Goal: Use online tool/utility: Utilize a website feature to perform a specific function

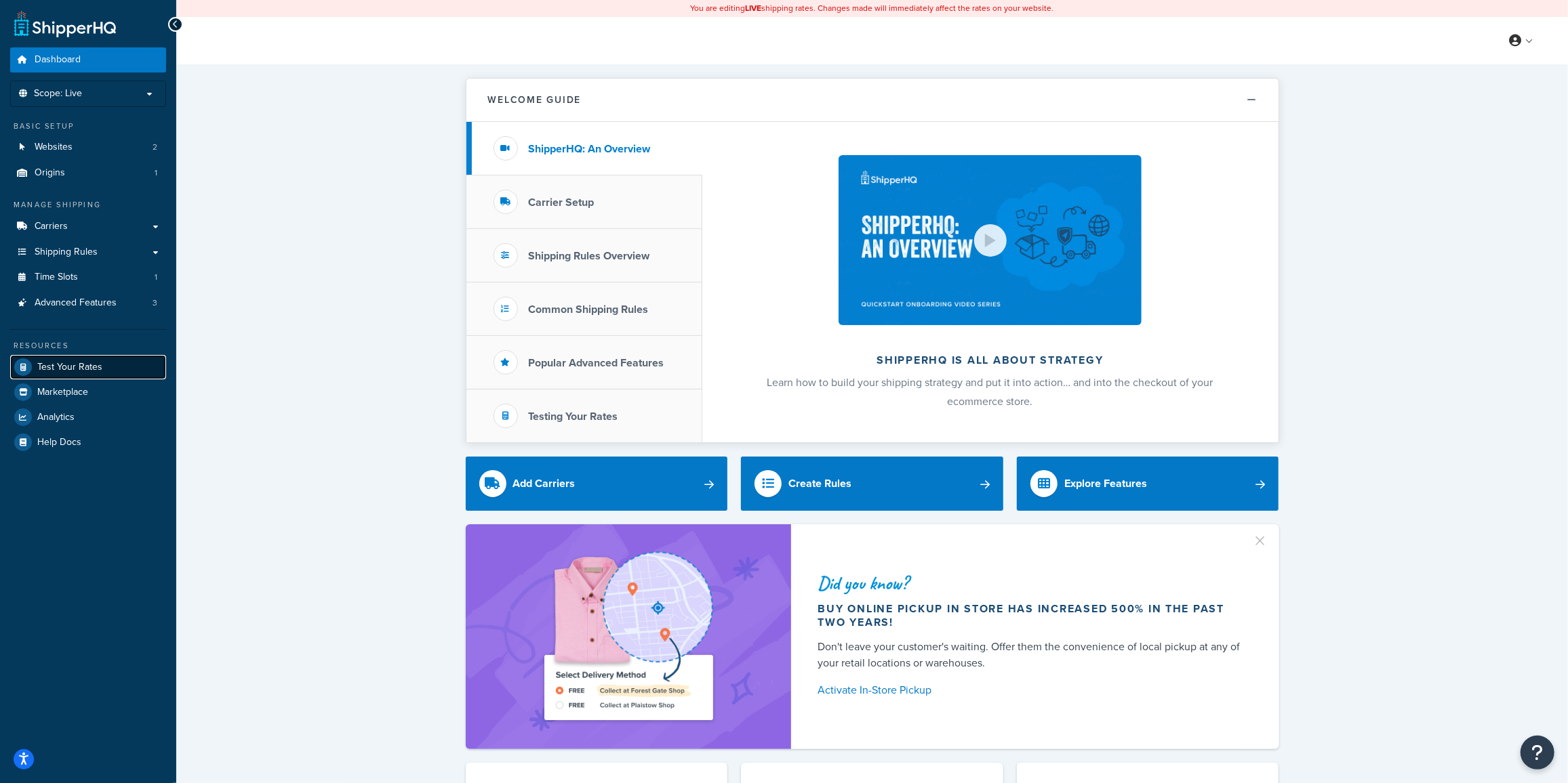
click at [78, 367] on span "Test Your Rates" at bounding box center [69, 367] width 65 height 12
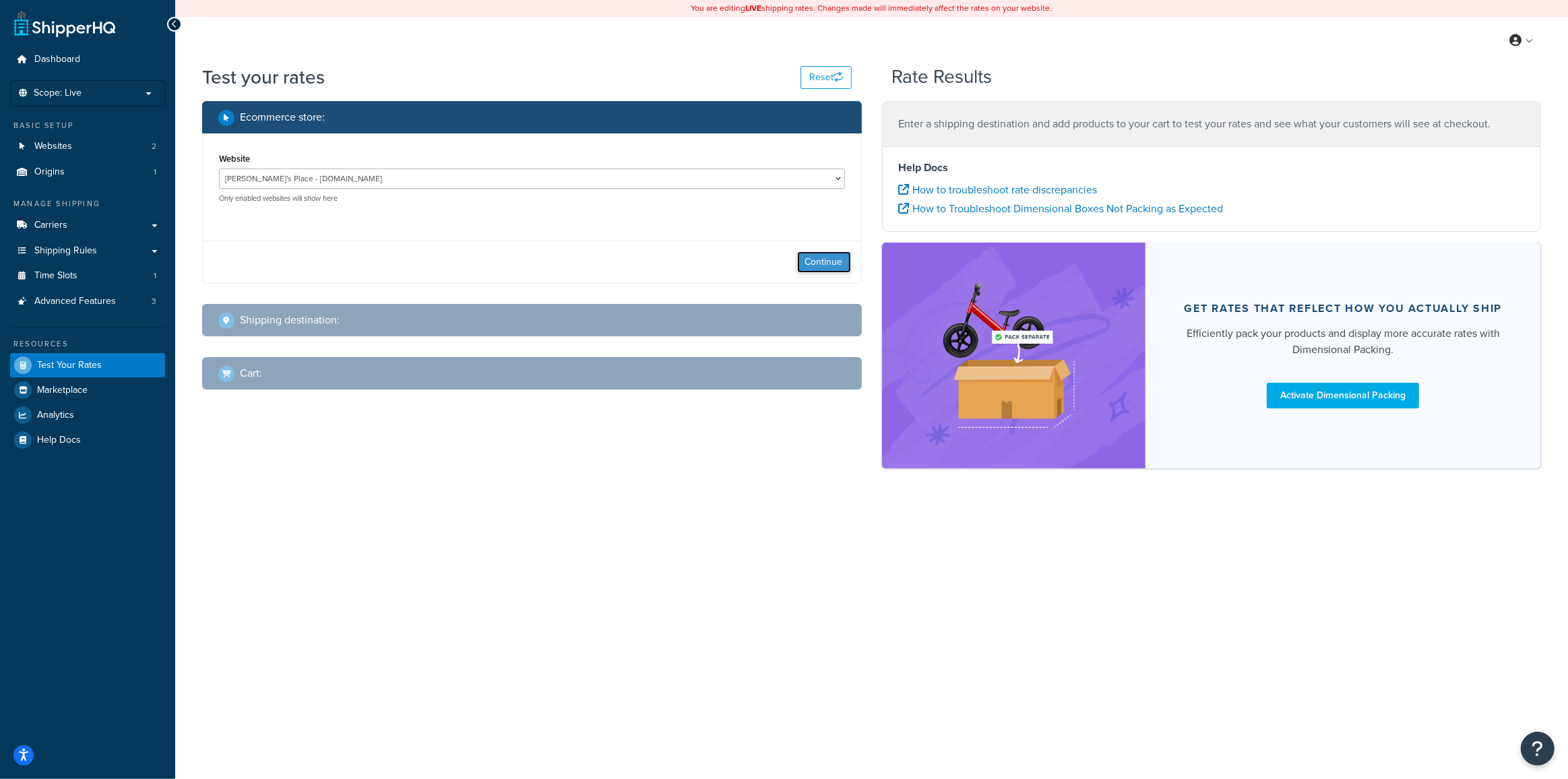
click at [819, 261] on button "Continue" at bounding box center [824, 262] width 54 height 22
select select "[GEOGRAPHIC_DATA]"
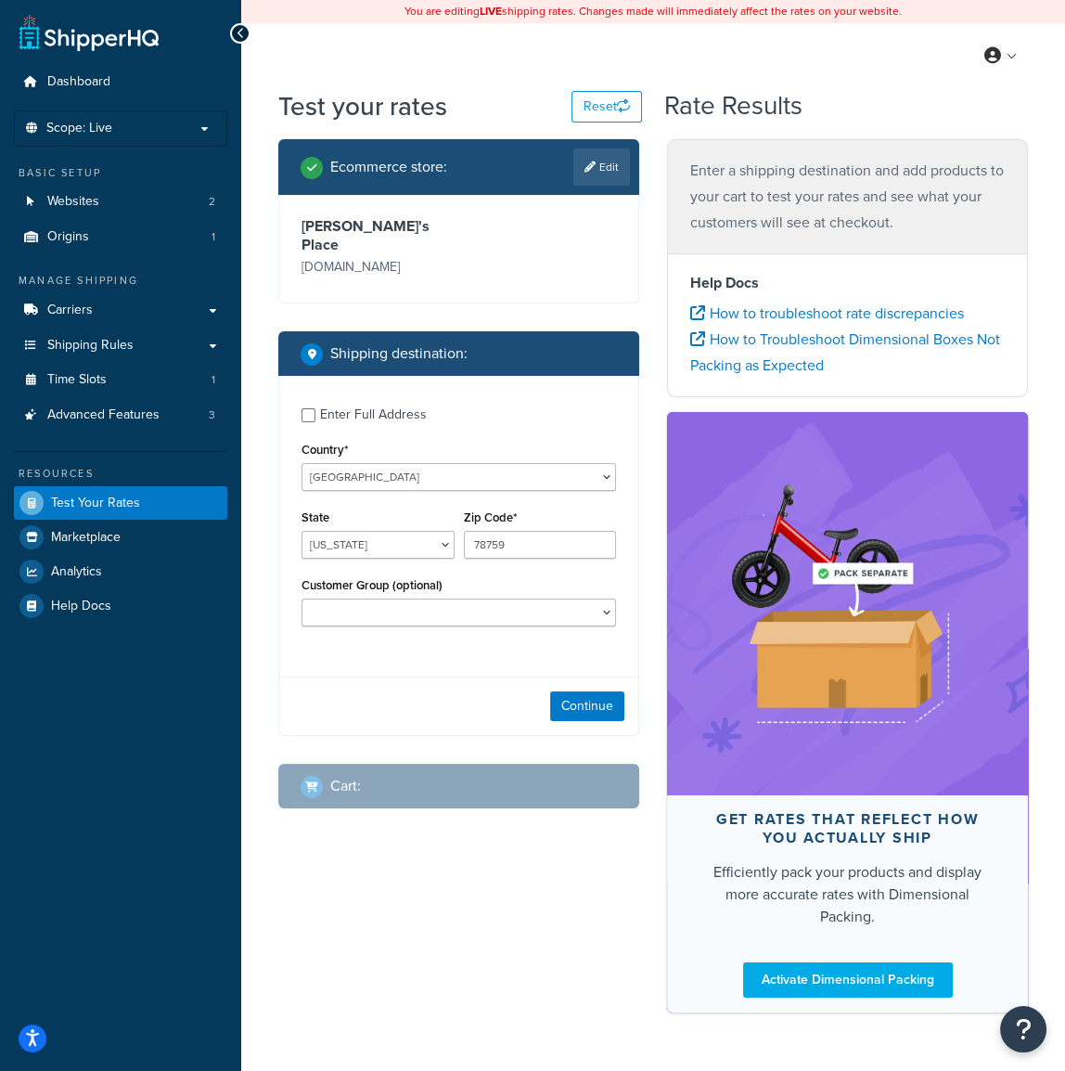
click at [336, 402] on div "Enter Full Address" at bounding box center [373, 415] width 107 height 26
click at [315, 408] on input "Enter Full Address" at bounding box center [308, 415] width 14 height 14
checkbox input "true"
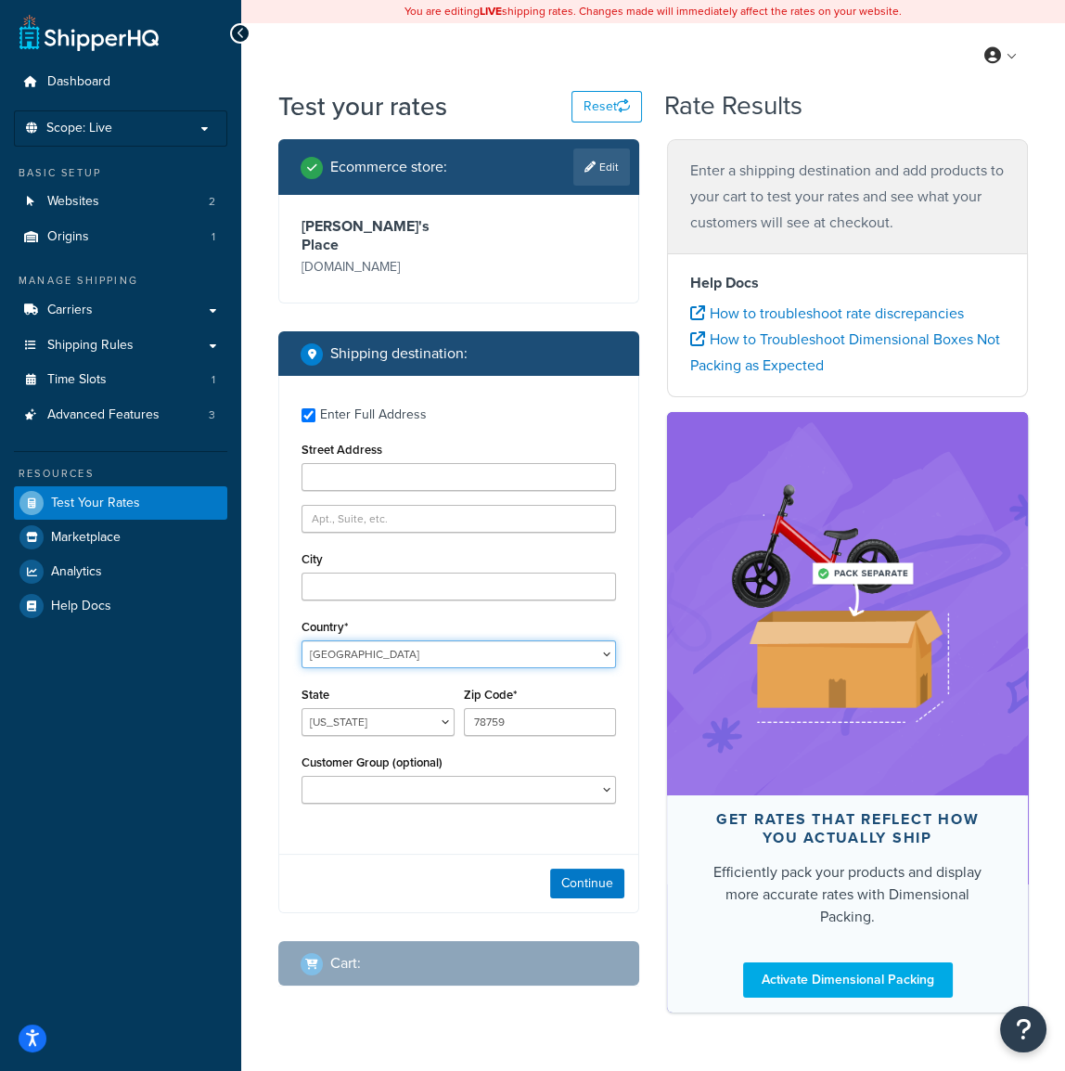
click at [345, 640] on select "[GEOGRAPHIC_DATA] [GEOGRAPHIC_DATA] [GEOGRAPHIC_DATA] [GEOGRAPHIC_DATA] [GEOGRA…" at bounding box center [458, 654] width 314 height 28
select select "CA"
click at [301, 640] on select "[GEOGRAPHIC_DATA] [GEOGRAPHIC_DATA] [GEOGRAPHIC_DATA] [GEOGRAPHIC_DATA] [GEOGRA…" at bounding box center [458, 654] width 314 height 28
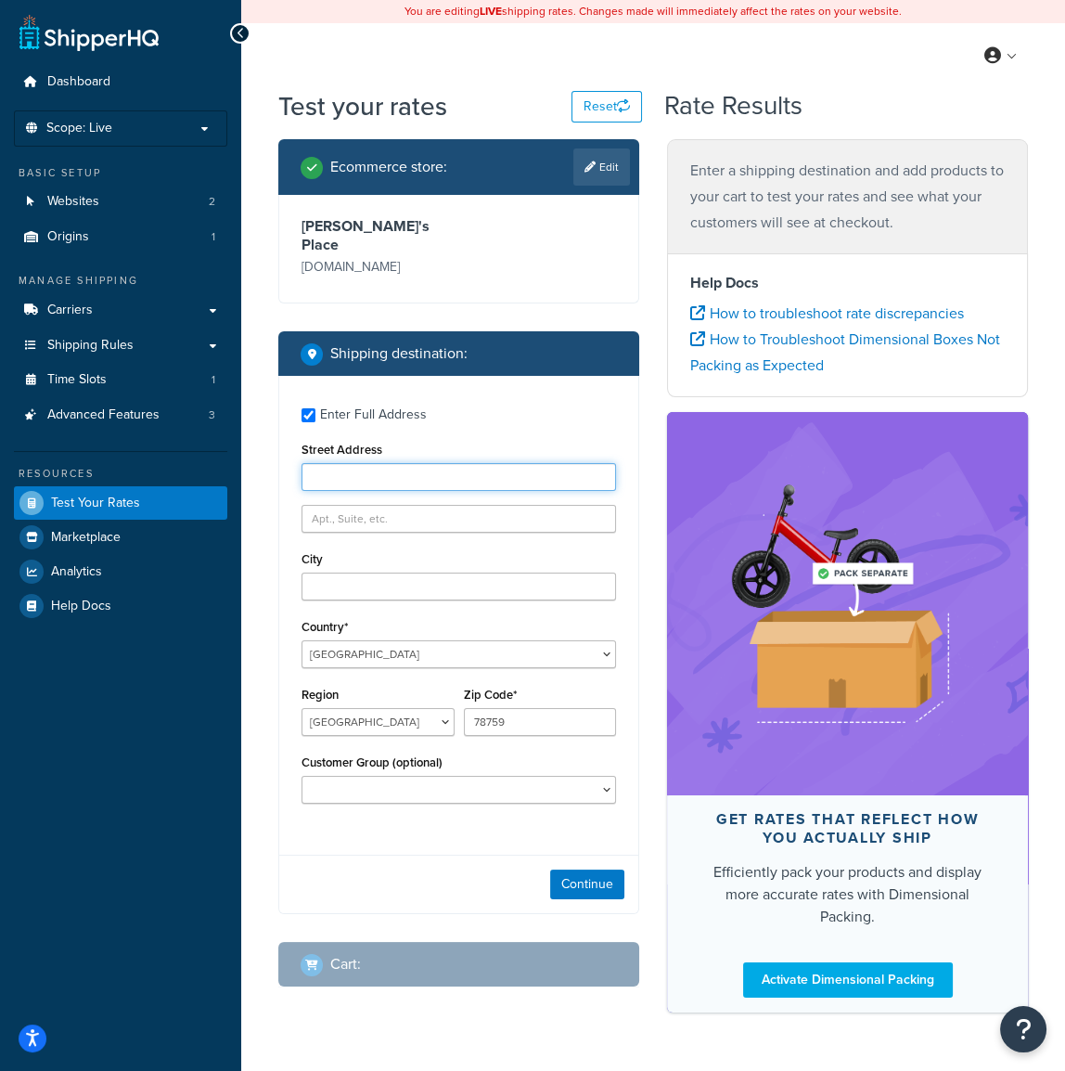
click at [372, 463] on input "Street Address" at bounding box center [458, 477] width 314 height 28
paste input "[STREET_ADDRESS][PERSON_NAME]"
type input "[STREET_ADDRESS][PERSON_NAME]"
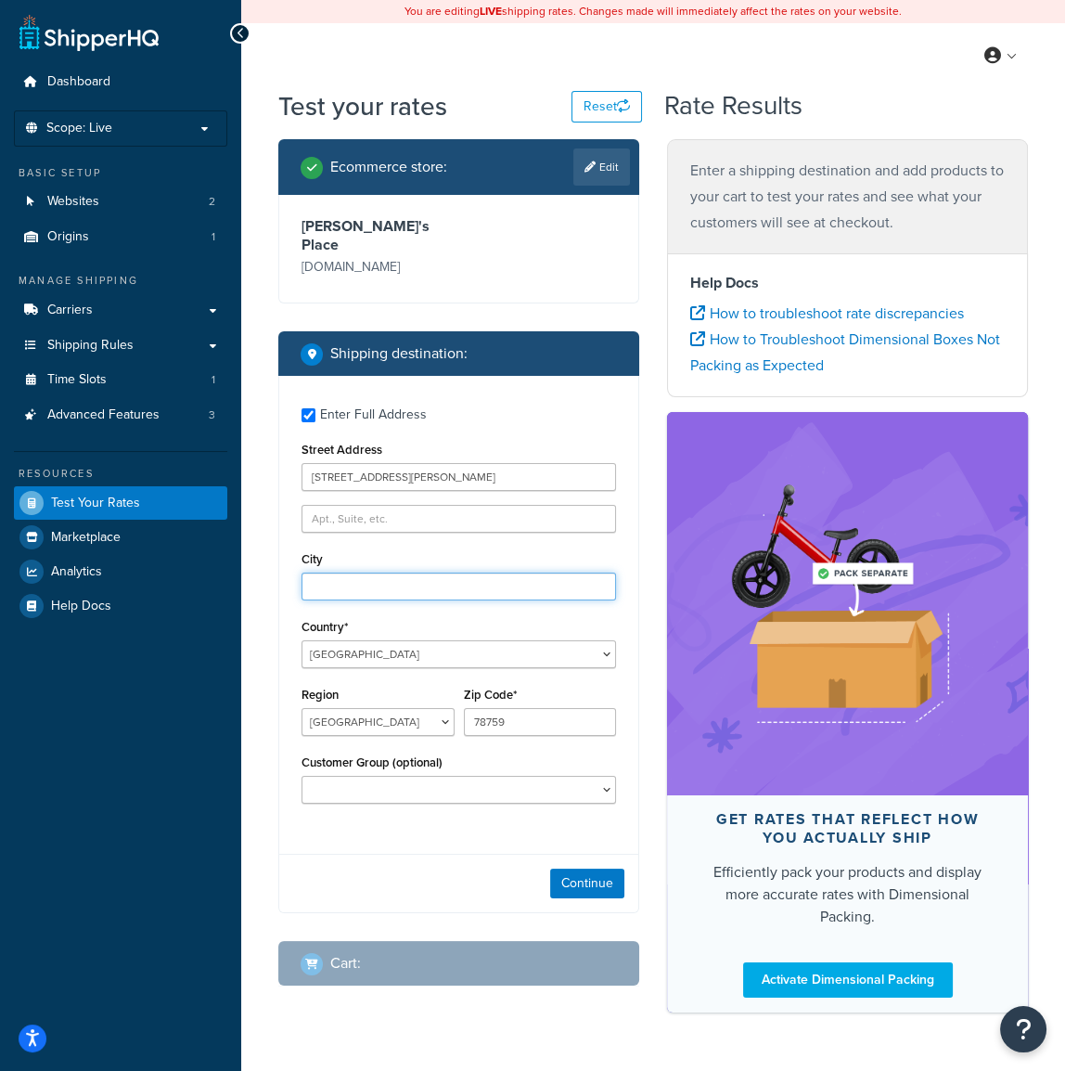
click at [335, 574] on input "City" at bounding box center [458, 586] width 314 height 28
paste input "[GEOGRAPHIC_DATA]"
type input "[GEOGRAPHIC_DATA]"
click at [352, 708] on select "[GEOGRAPHIC_DATA] [GEOGRAPHIC_DATA] [GEOGRAPHIC_DATA] [GEOGRAPHIC_DATA] [GEOGRA…" at bounding box center [377, 722] width 153 height 28
select select "NT"
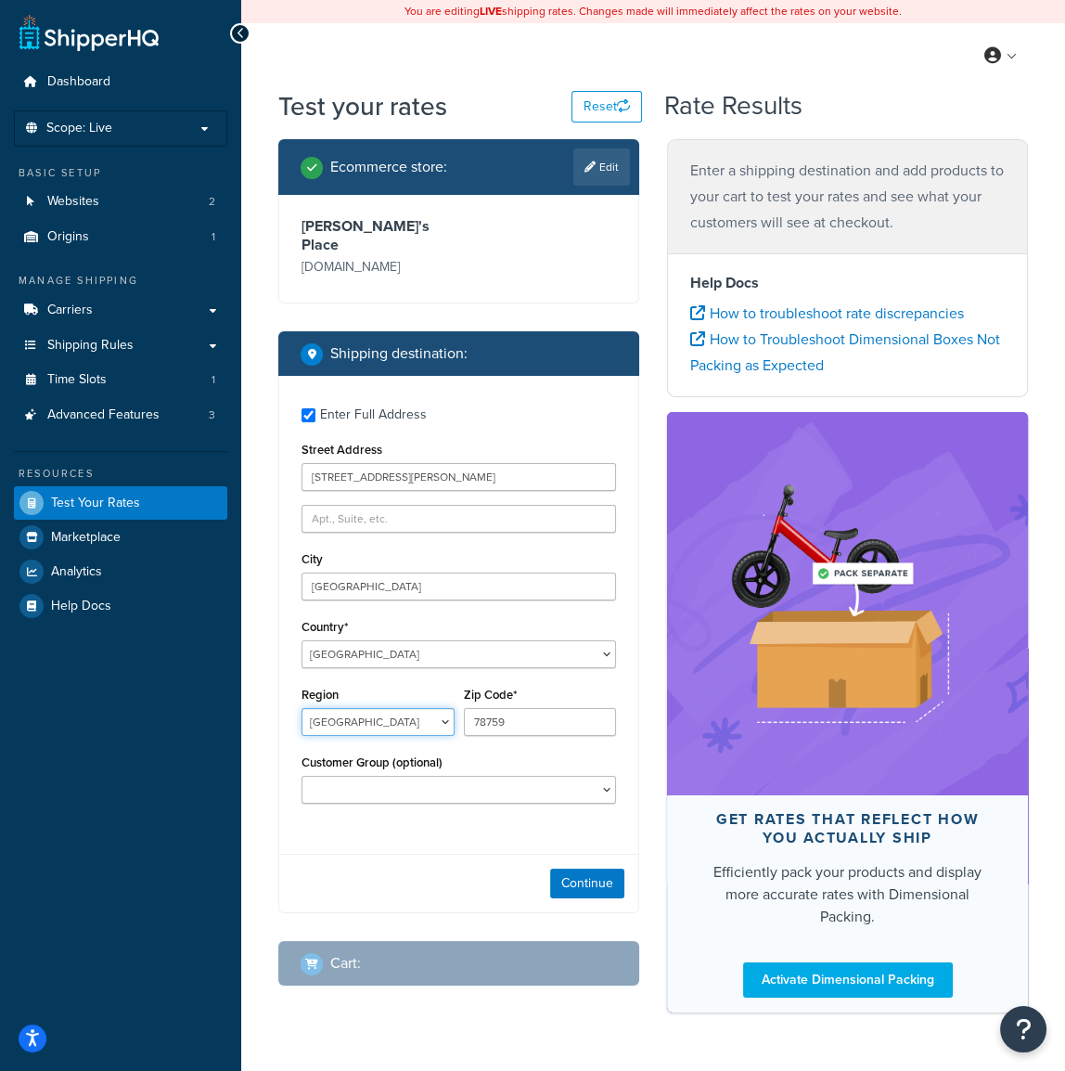
click at [301, 708] on select "[GEOGRAPHIC_DATA] [GEOGRAPHIC_DATA] [GEOGRAPHIC_DATA] [GEOGRAPHIC_DATA] [GEOGRA…" at bounding box center [377, 722] width 153 height 28
click at [548, 708] on input "78759" at bounding box center [540, 722] width 153 height 28
paste input "X0E 0L0"
type input "X0E 0L0"
click at [531, 776] on select "10off_Reseller 15off_Reseller 20off_Reseller Blind Ship Employees General Logge…" at bounding box center [458, 790] width 314 height 28
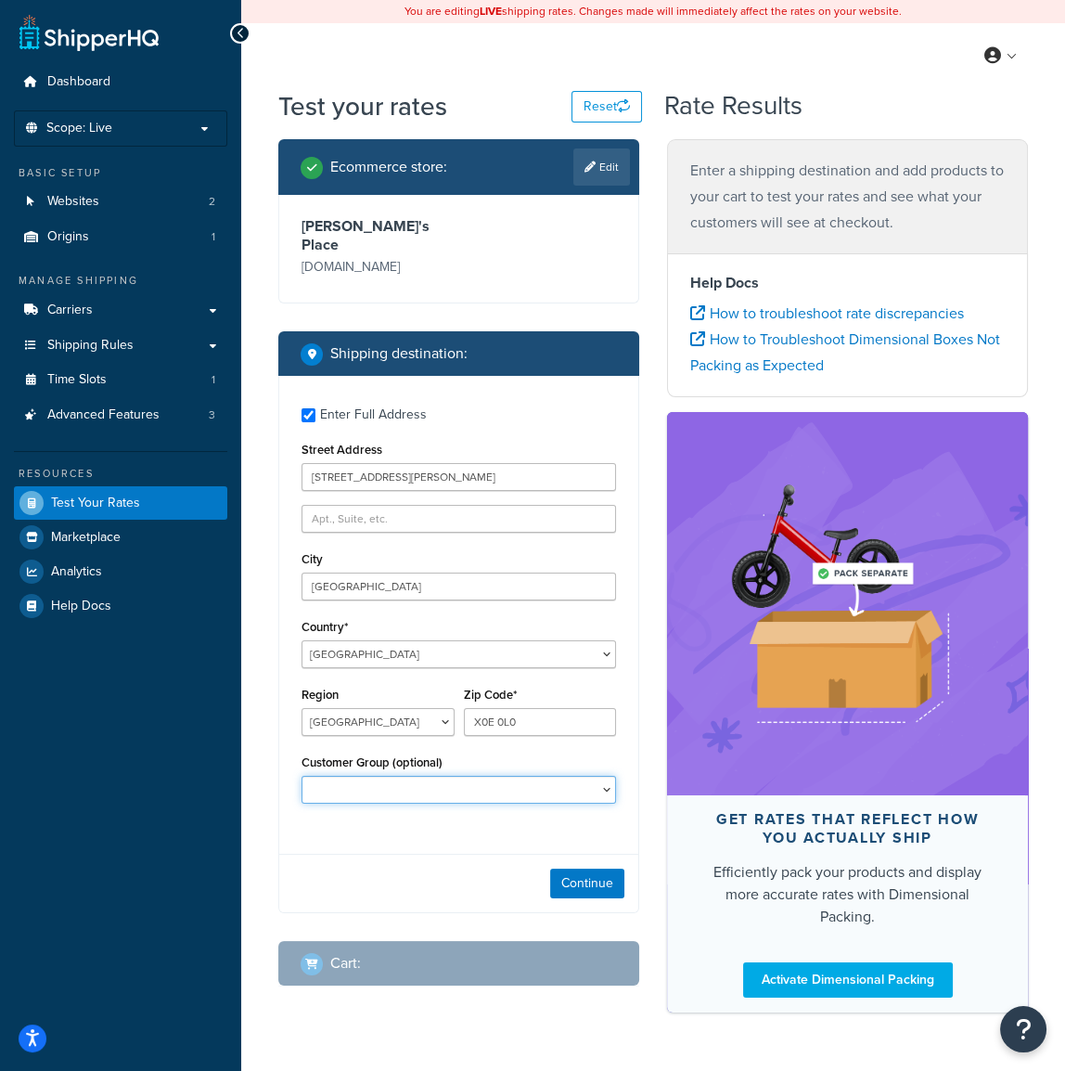
select select "Wholesale"
click at [301, 776] on select "10off_Reseller 15off_Reseller 20off_Reseller Blind Ship Employees General Logge…" at bounding box center [458, 790] width 314 height 28
click at [579, 868] on button "Continue" at bounding box center [587, 883] width 74 height 30
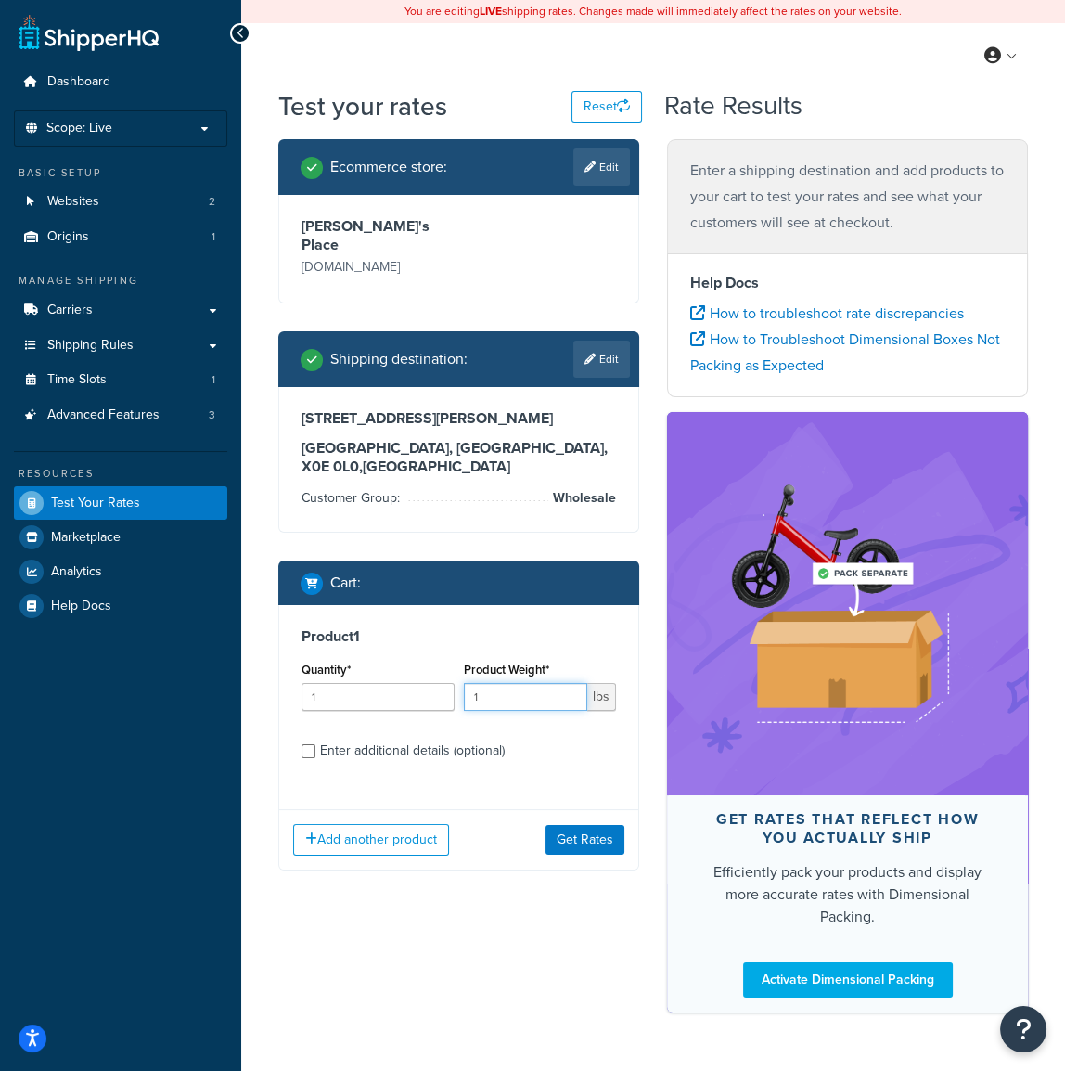
click at [513, 683] on input "1" at bounding box center [526, 697] width 124 height 28
type input "47"
click at [458, 744] on div "Enter additional details (optional)" at bounding box center [412, 751] width 185 height 26
click at [315, 744] on input "Enter additional details (optional)" at bounding box center [308, 751] width 14 height 14
checkbox input "true"
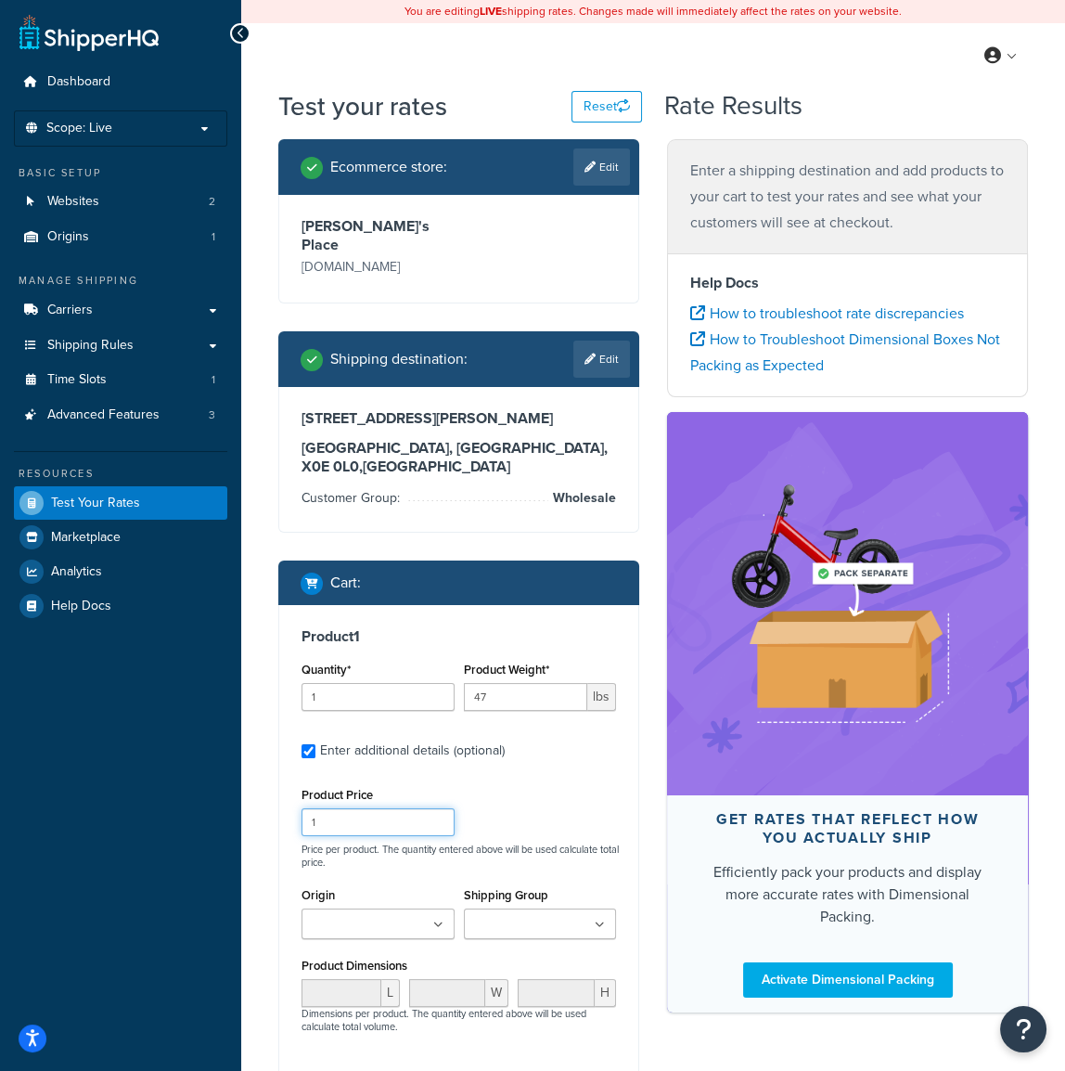
click at [362, 808] on input "1" at bounding box center [377, 822] width 153 height 28
type input "700"
click at [426, 915] on input "Origin" at bounding box center [389, 925] width 164 height 20
click at [529, 915] on input "Shipping Group" at bounding box center [551, 925] width 164 height 20
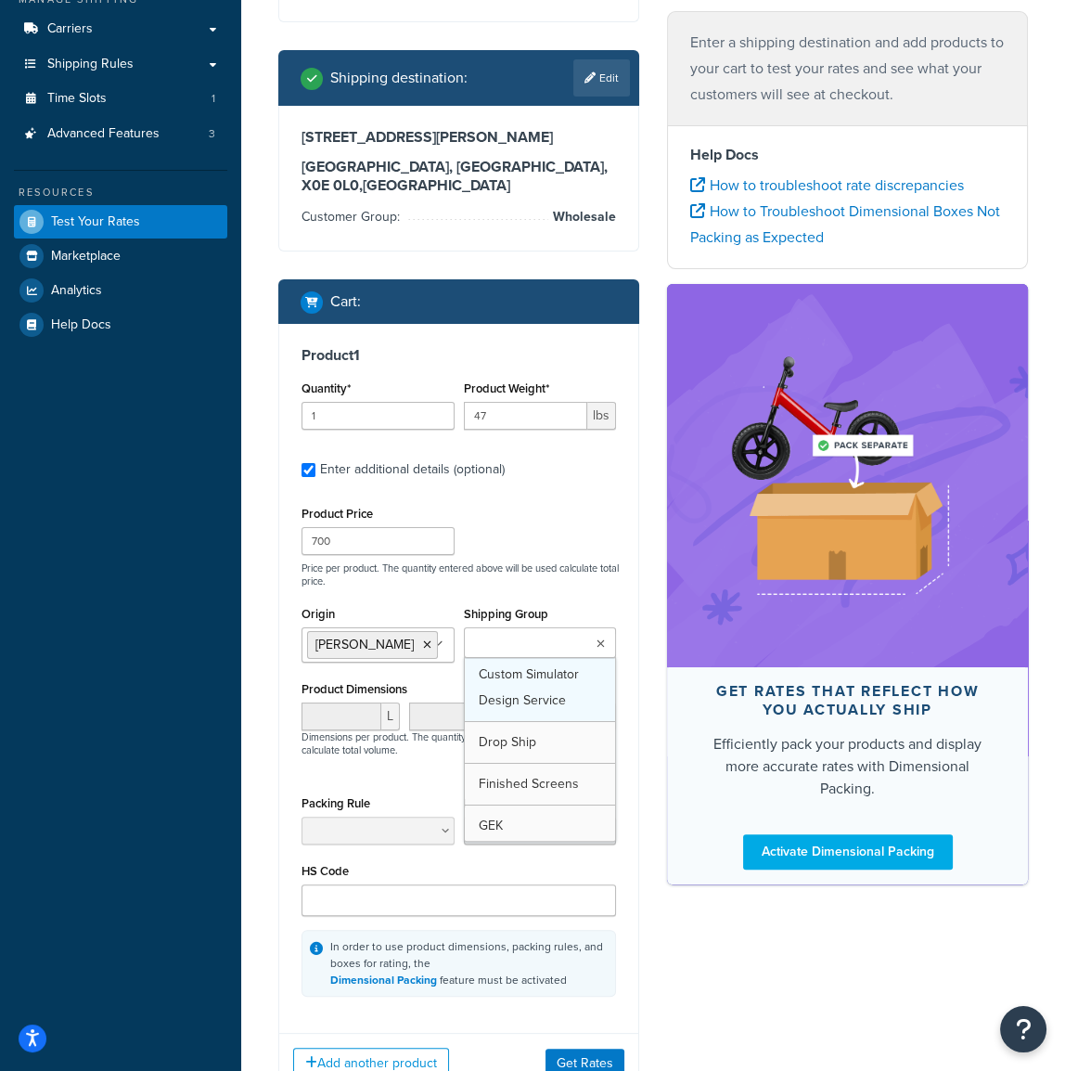
scroll to position [140, 0]
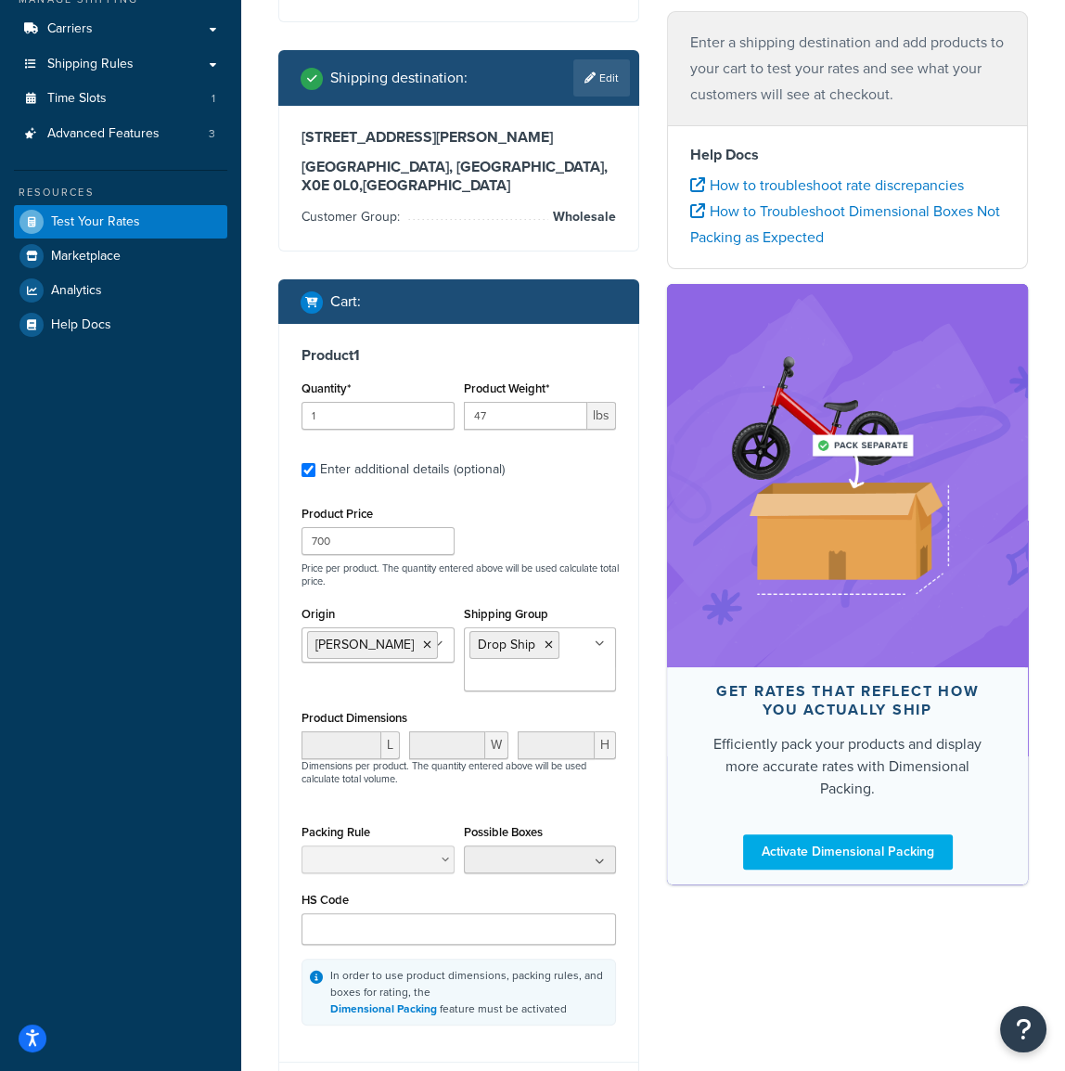
click at [626, 585] on div "Product 1 Quantity* 1 Product Weight* 47 lbs Enter additional details (optional…" at bounding box center [458, 686] width 359 height 724
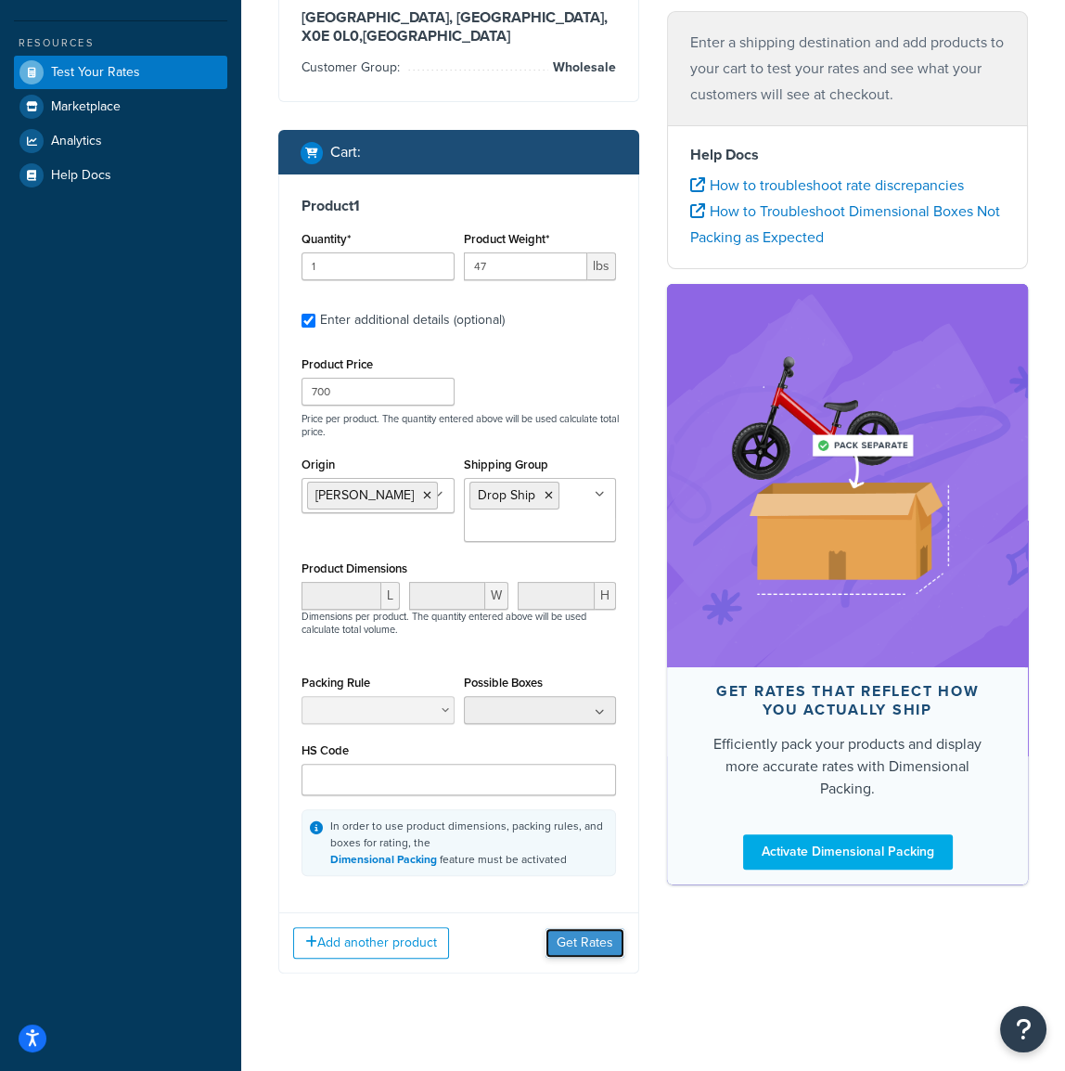
click at [590, 928] on button "Get Rates" at bounding box center [584, 943] width 79 height 30
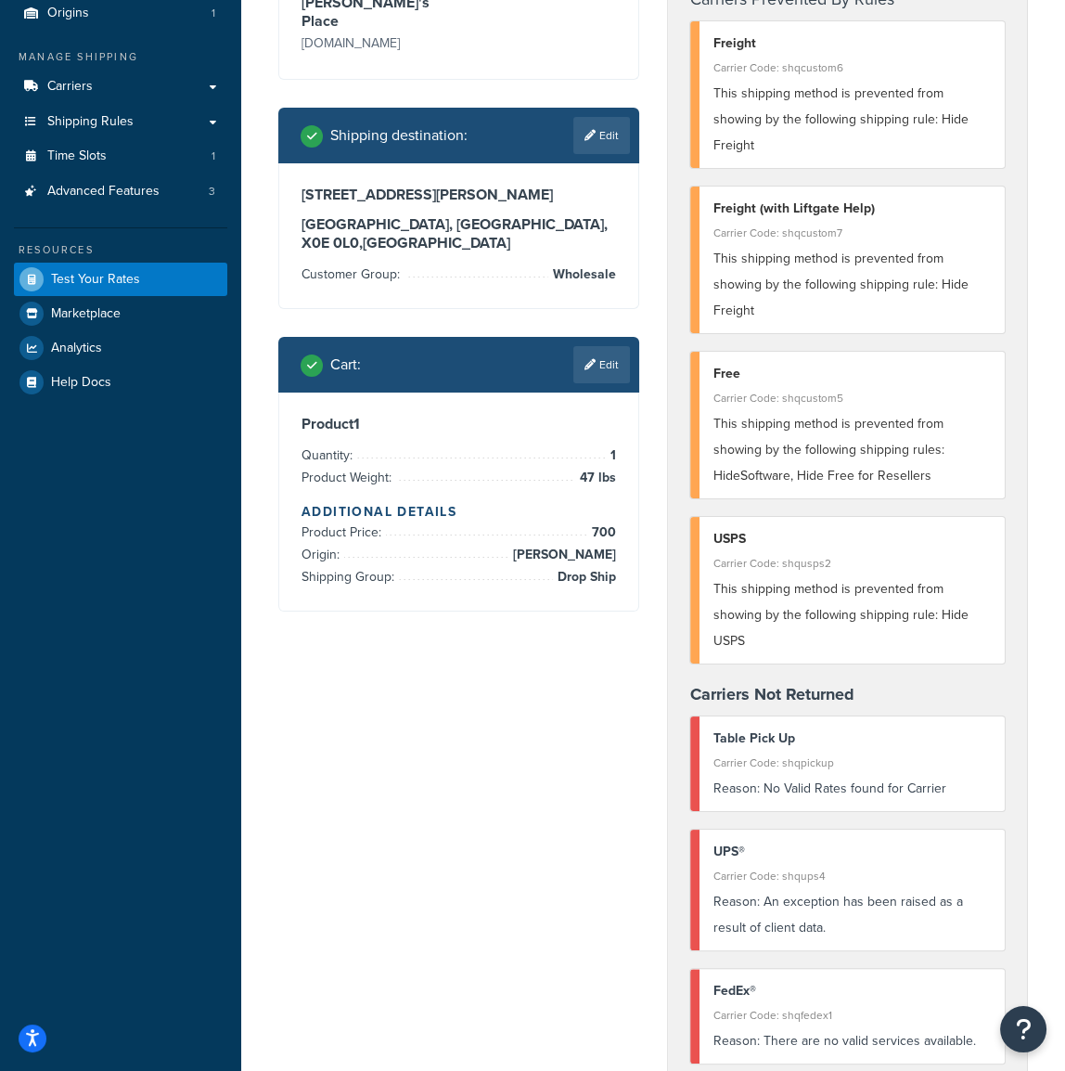
scroll to position [224, 0]
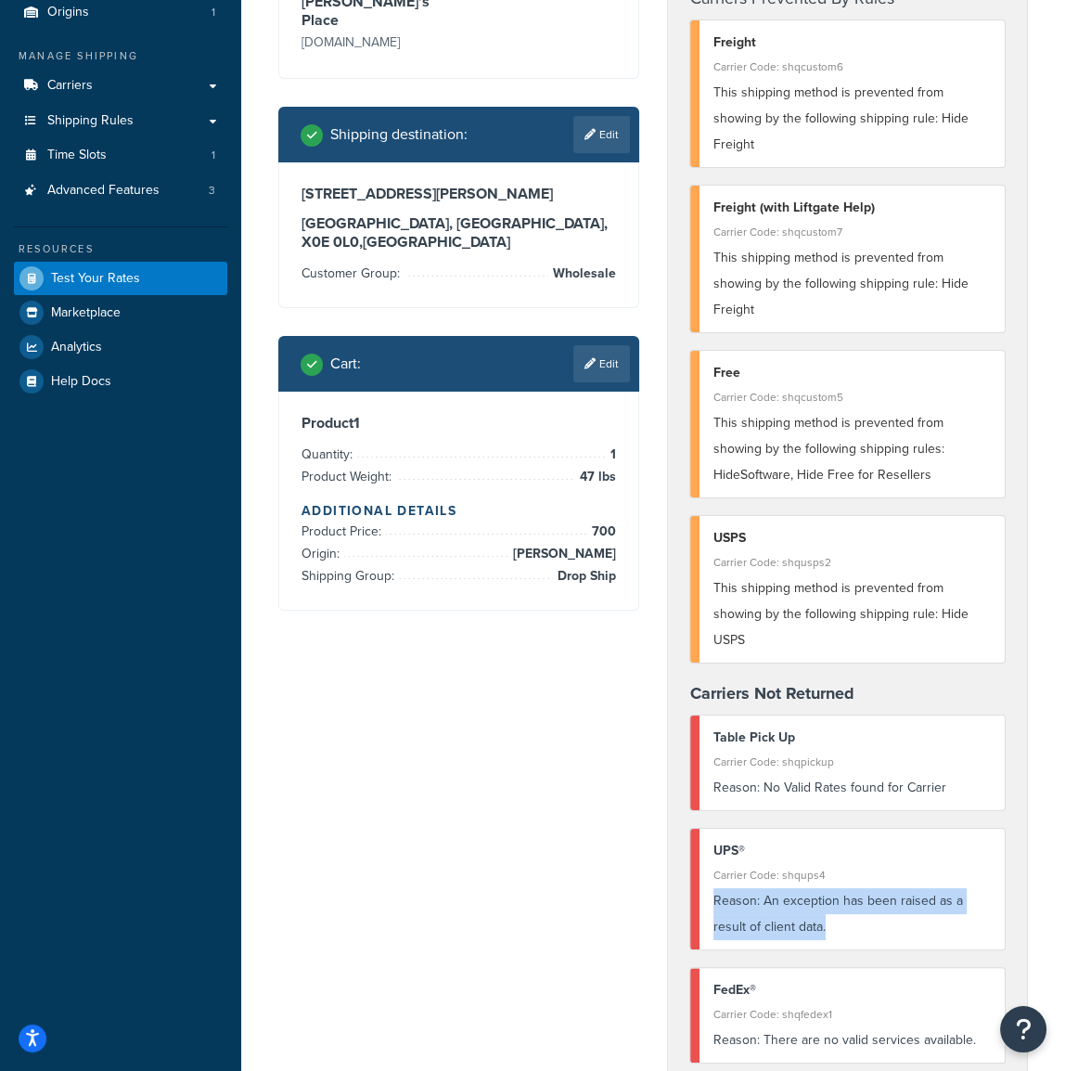
drag, startPoint x: 833, startPoint y: 850, endPoint x: 623, endPoint y: 817, distance: 212.2
click at [623, 817] on div "Ecommerce store : Edit [PERSON_NAME]'s Place [DOMAIN_NAME] Shipping destination…" at bounding box center [652, 939] width 777 height 2048
copy div "Reason: An exception has been raised as a result of client data."
click at [467, 214] on h3 "[GEOGRAPHIC_DATA] 0L0 , [GEOGRAPHIC_DATA]" at bounding box center [458, 232] width 314 height 37
click at [609, 117] on link "Edit" at bounding box center [601, 134] width 57 height 37
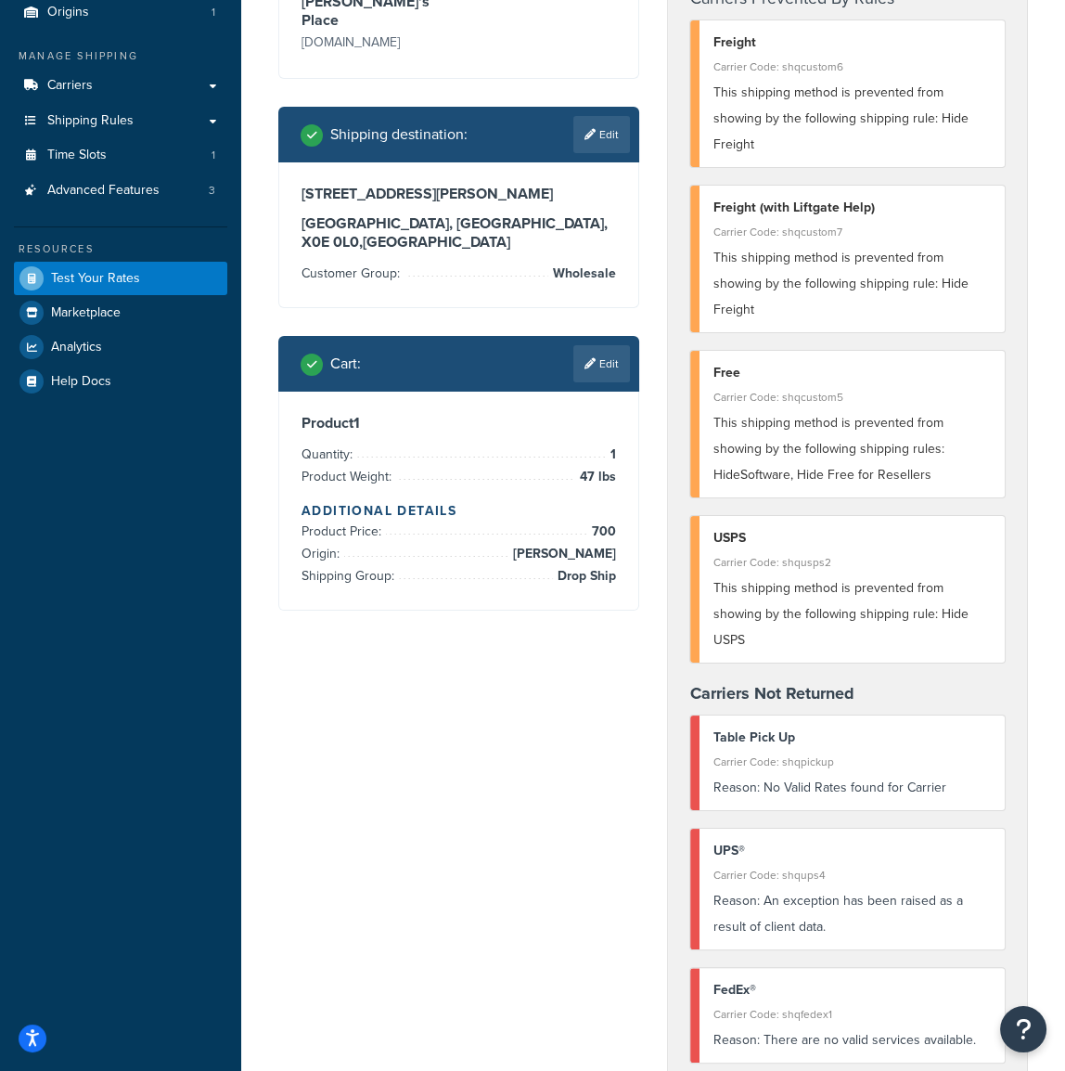
select select "CA"
select select "NT"
select select "Wholesale"
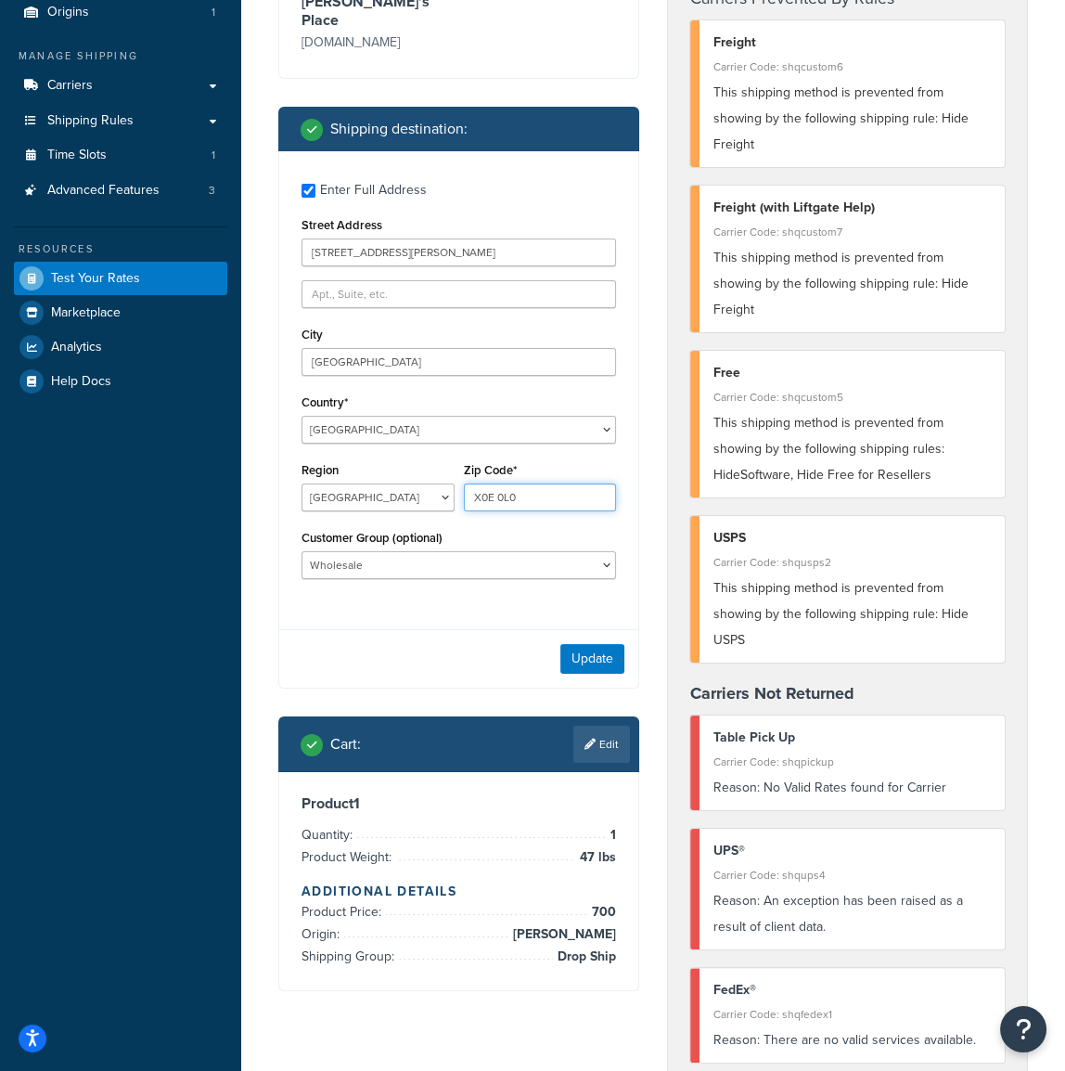
click at [494, 483] on input "X0E 0L0" at bounding box center [540, 497] width 153 height 28
click at [495, 483] on input "X0E 0L0" at bounding box center [540, 497] width 153 height 28
type input "X0E-0L0"
click at [597, 644] on button "Update" at bounding box center [592, 659] width 64 height 30
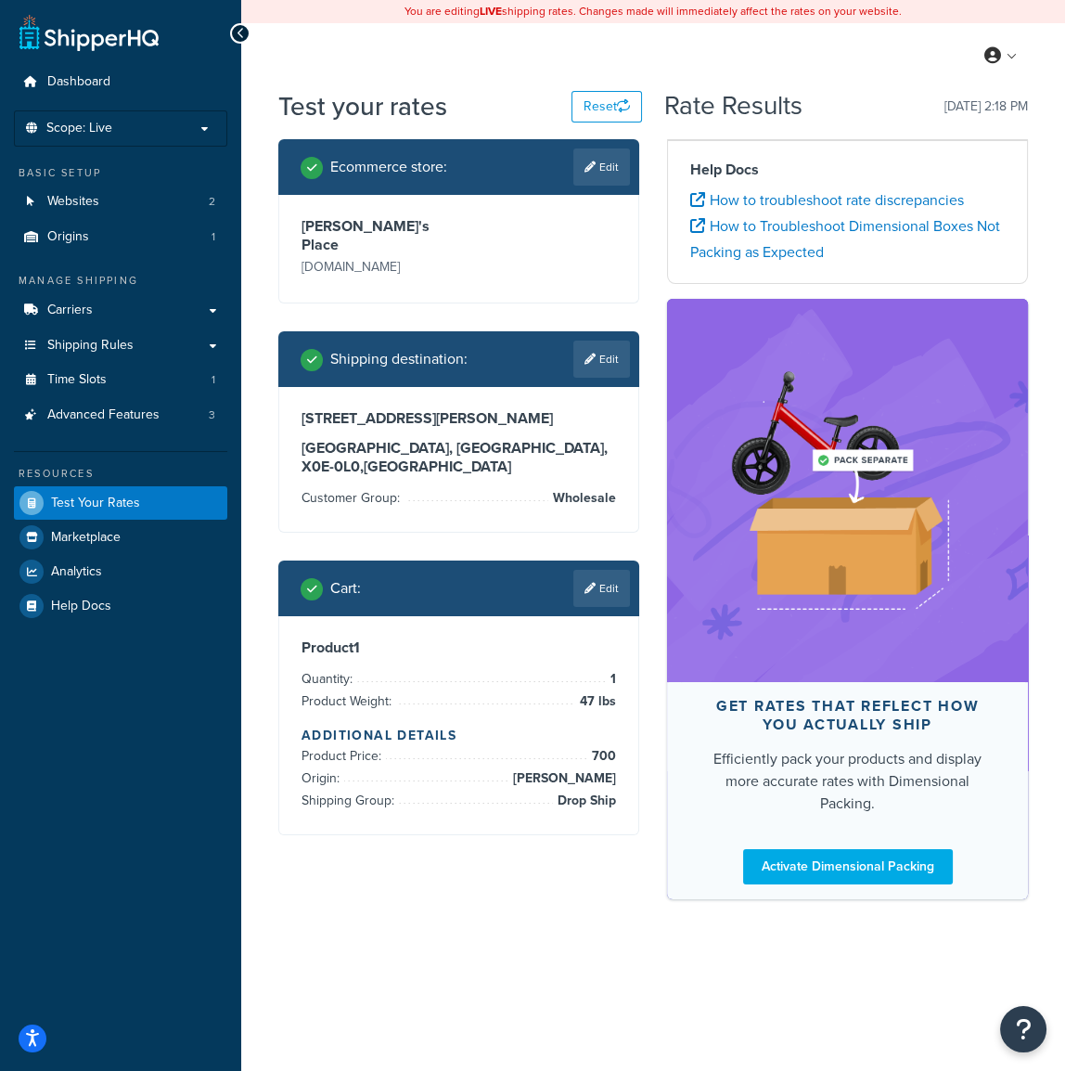
scroll to position [0, 0]
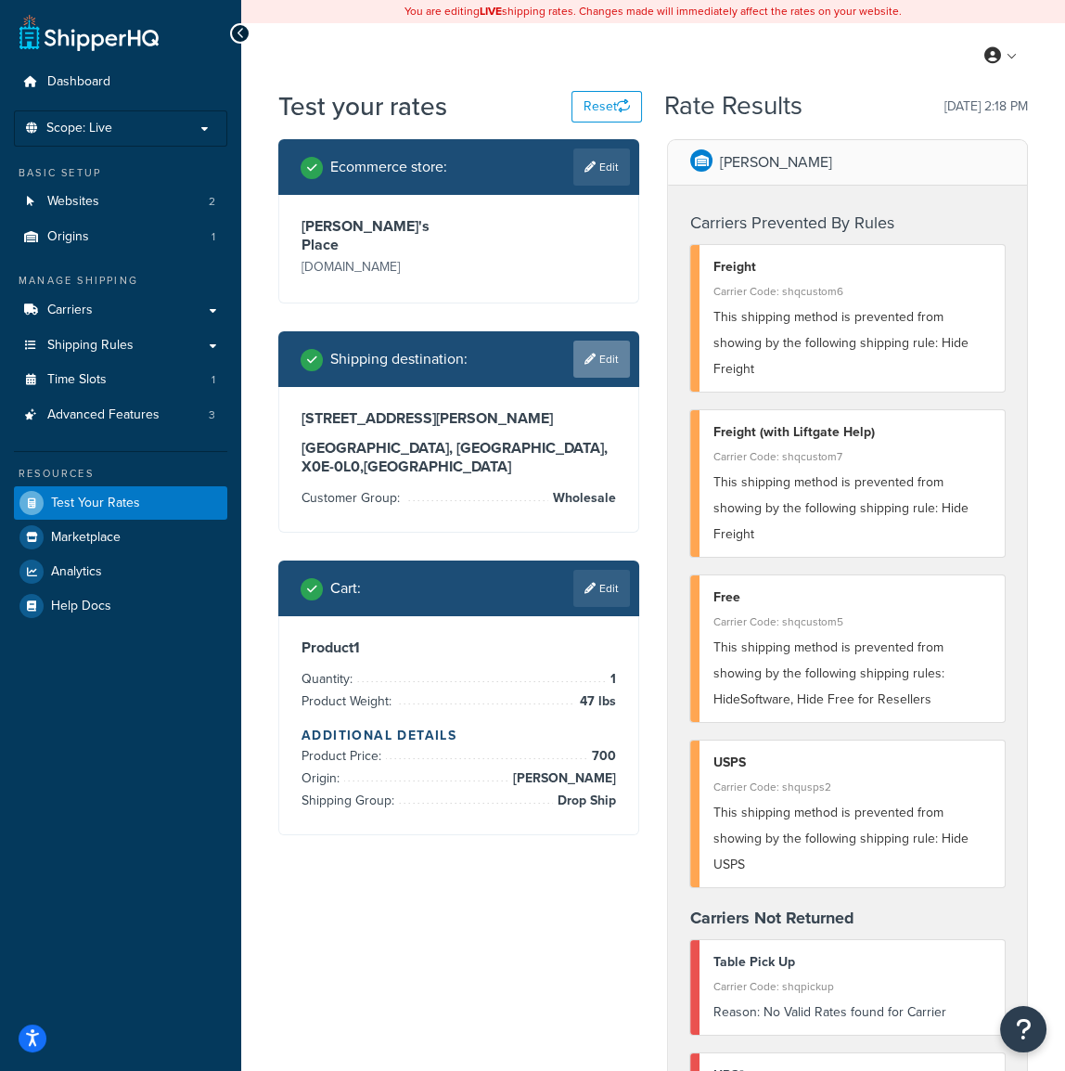
click at [613, 340] on link "Edit" at bounding box center [601, 358] width 57 height 37
select select "CA"
select select "NT"
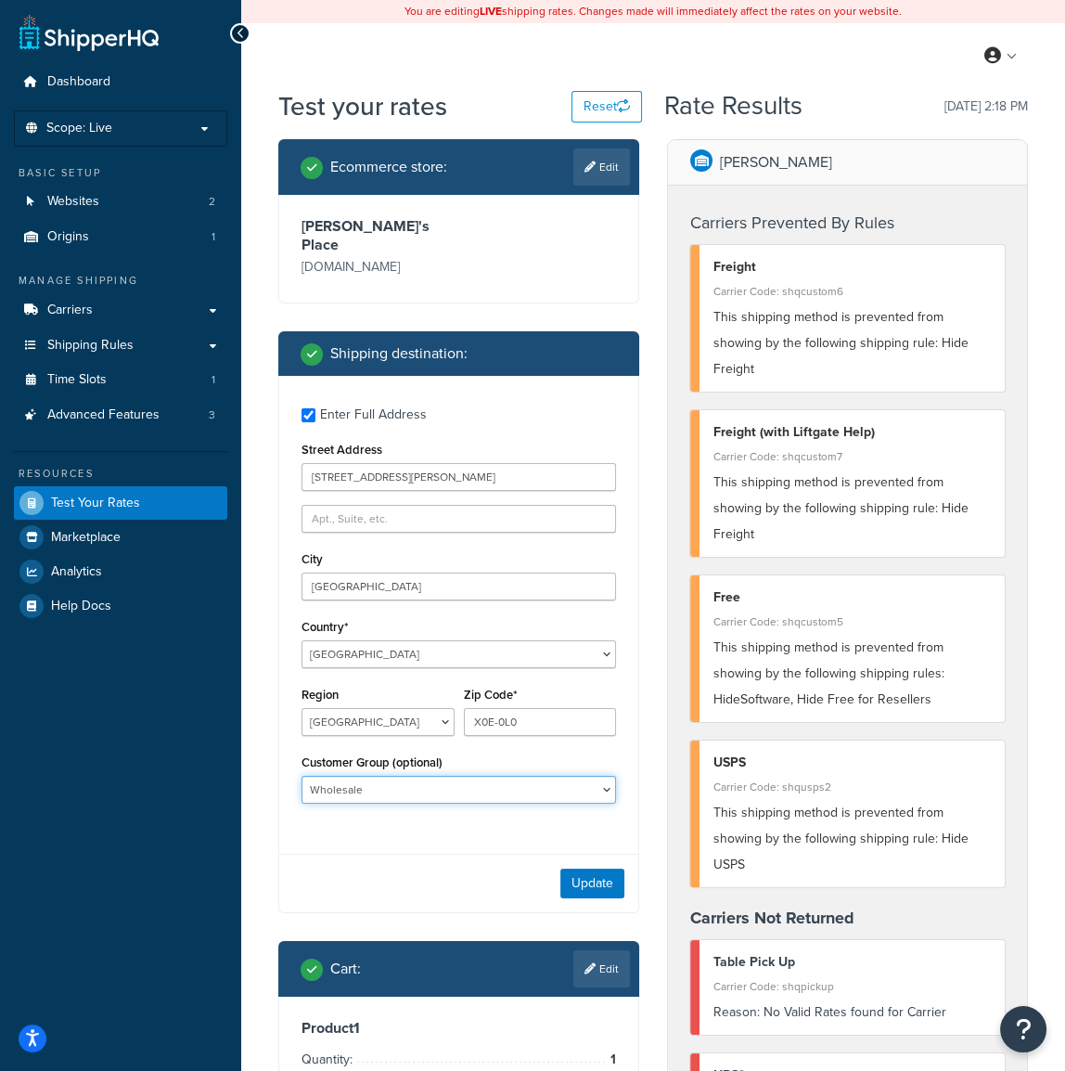
click at [369, 776] on select "10off_Reseller 15off_Reseller 20off_Reseller Blind Ship Employees General Logge…" at bounding box center [458, 790] width 314 height 28
select select "General"
click at [301, 776] on select "10off_Reseller 15off_Reseller 20off_Reseller Blind Ship Employees General Logge…" at bounding box center [458, 790] width 314 height 28
click at [584, 868] on button "Update" at bounding box center [592, 883] width 64 height 30
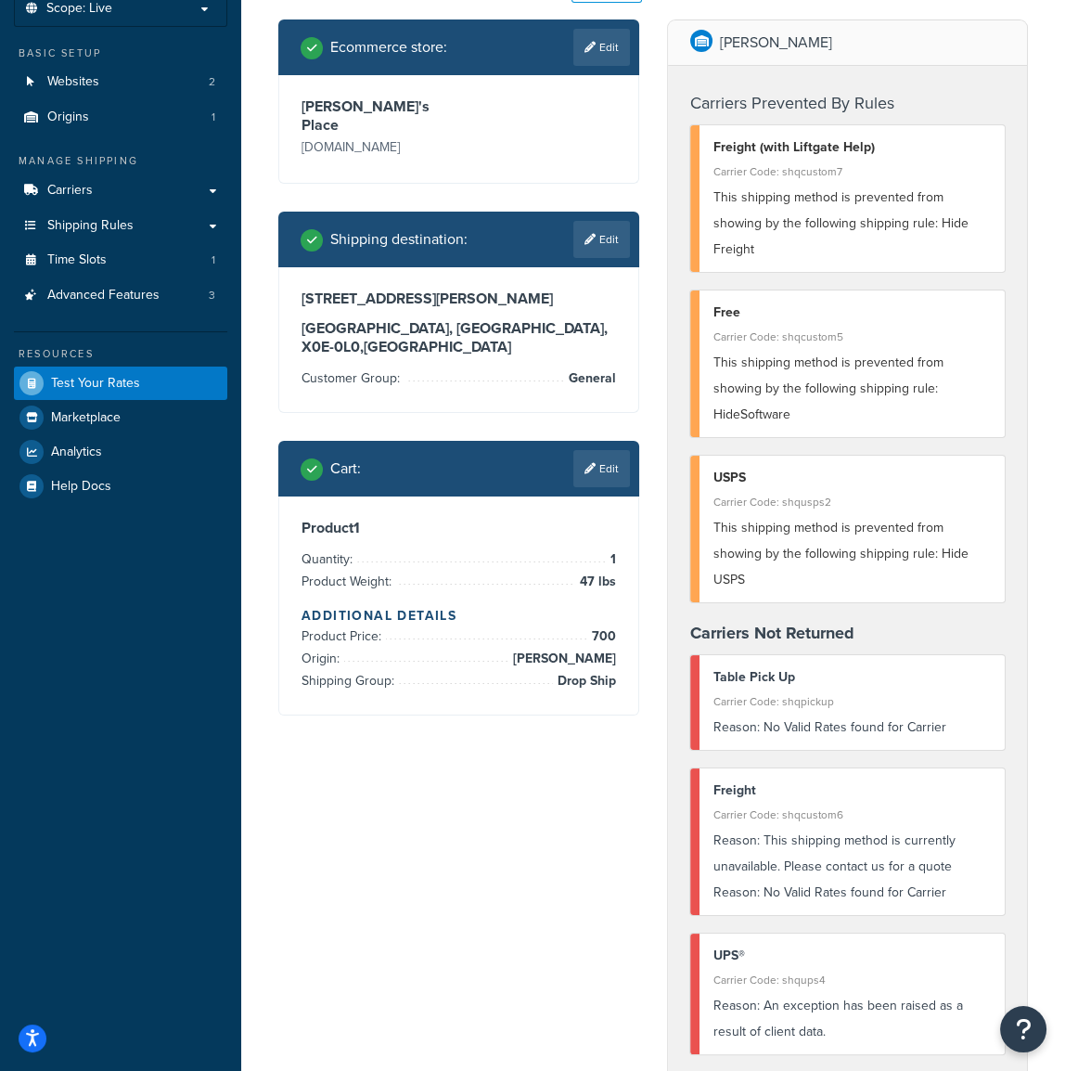
scroll to position [112, 0]
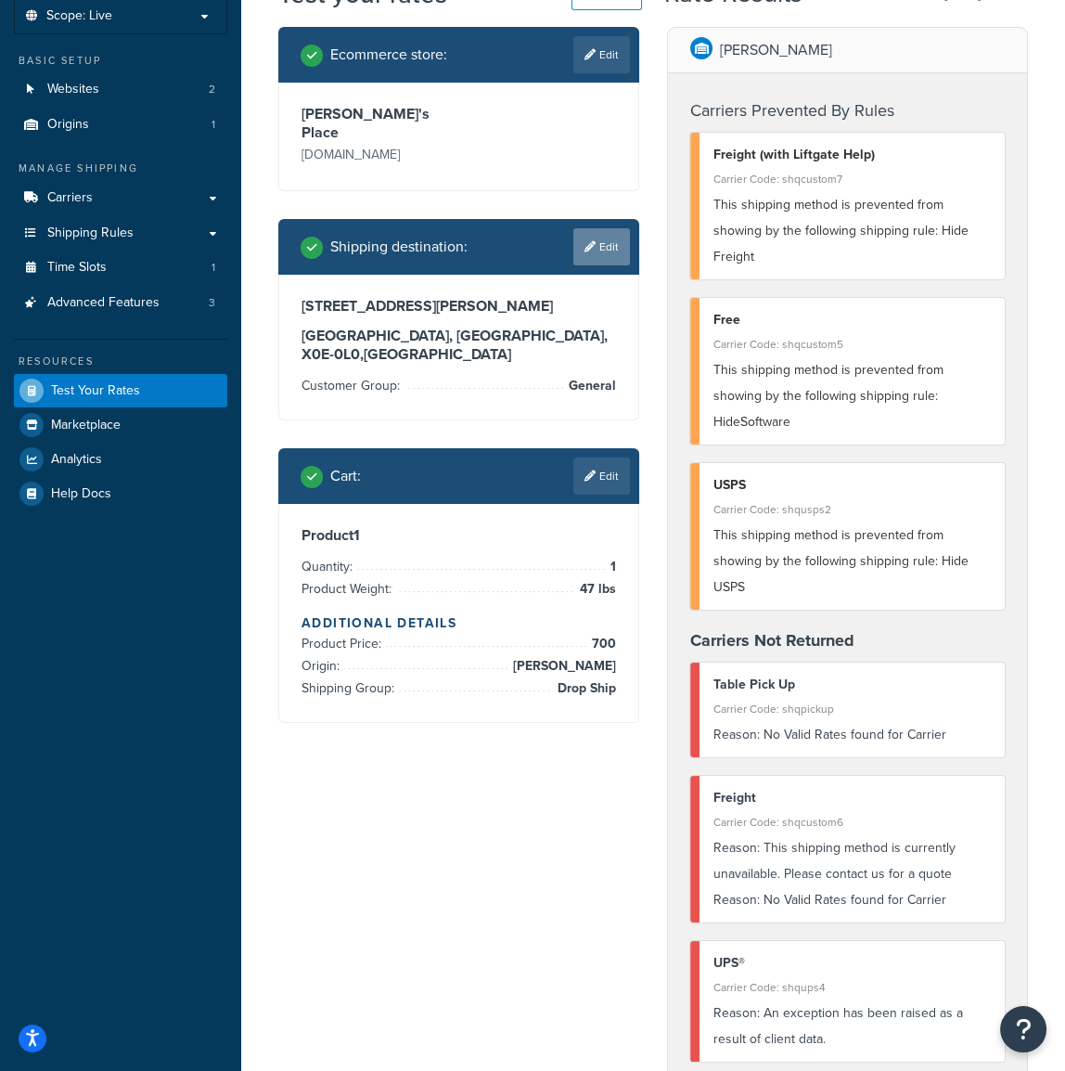
click at [615, 236] on link "Edit" at bounding box center [601, 246] width 57 height 37
select select "CA"
select select "NT"
select select "General"
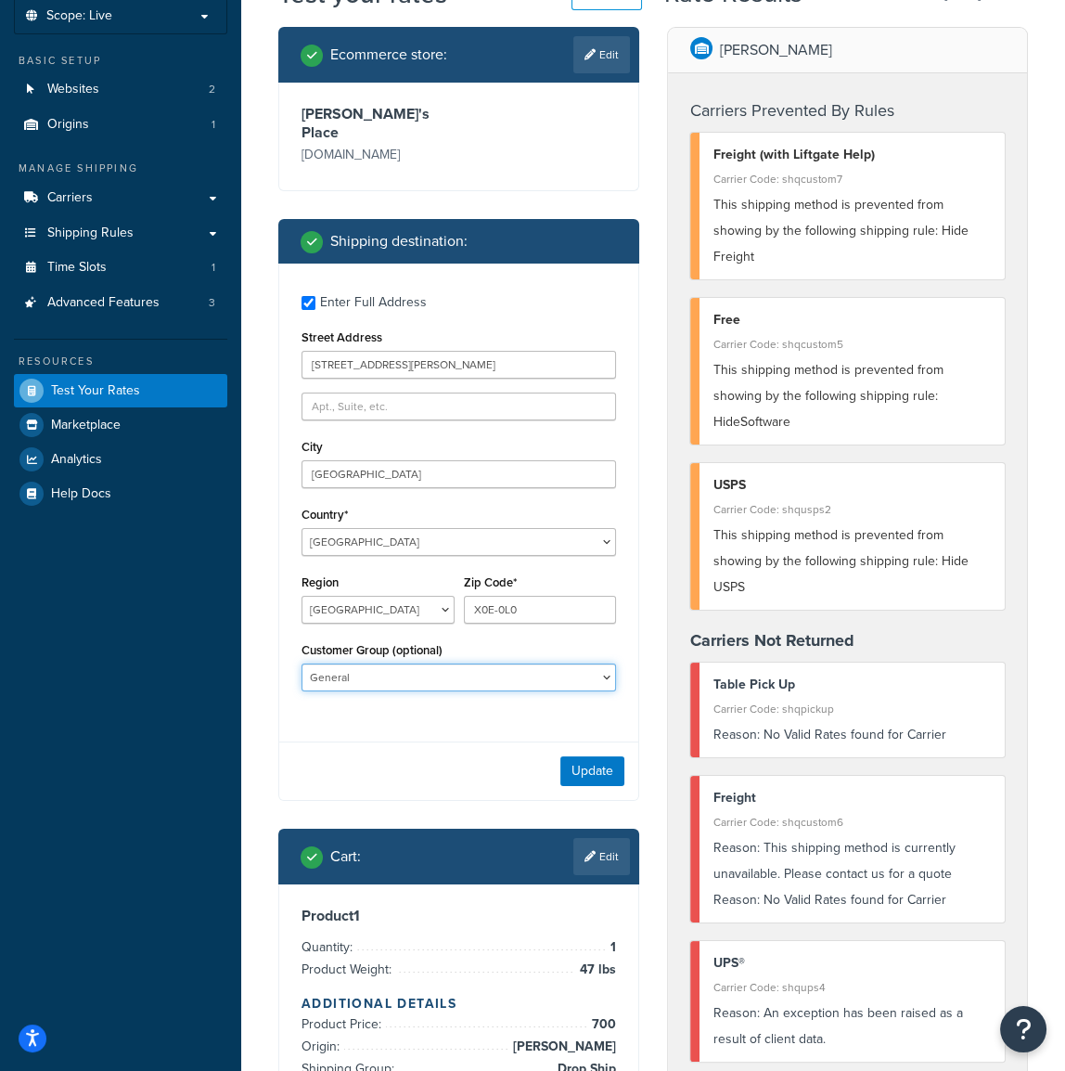
click at [358, 663] on select "10off_Reseller 15off_Reseller 20off_Reseller Blind Ship Employees General Logge…" at bounding box center [458, 677] width 314 height 28
click at [301, 663] on select "10off_Reseller 15off_Reseller 20off_Reseller Blind Ship Employees General Logge…" at bounding box center [458, 677] width 314 height 28
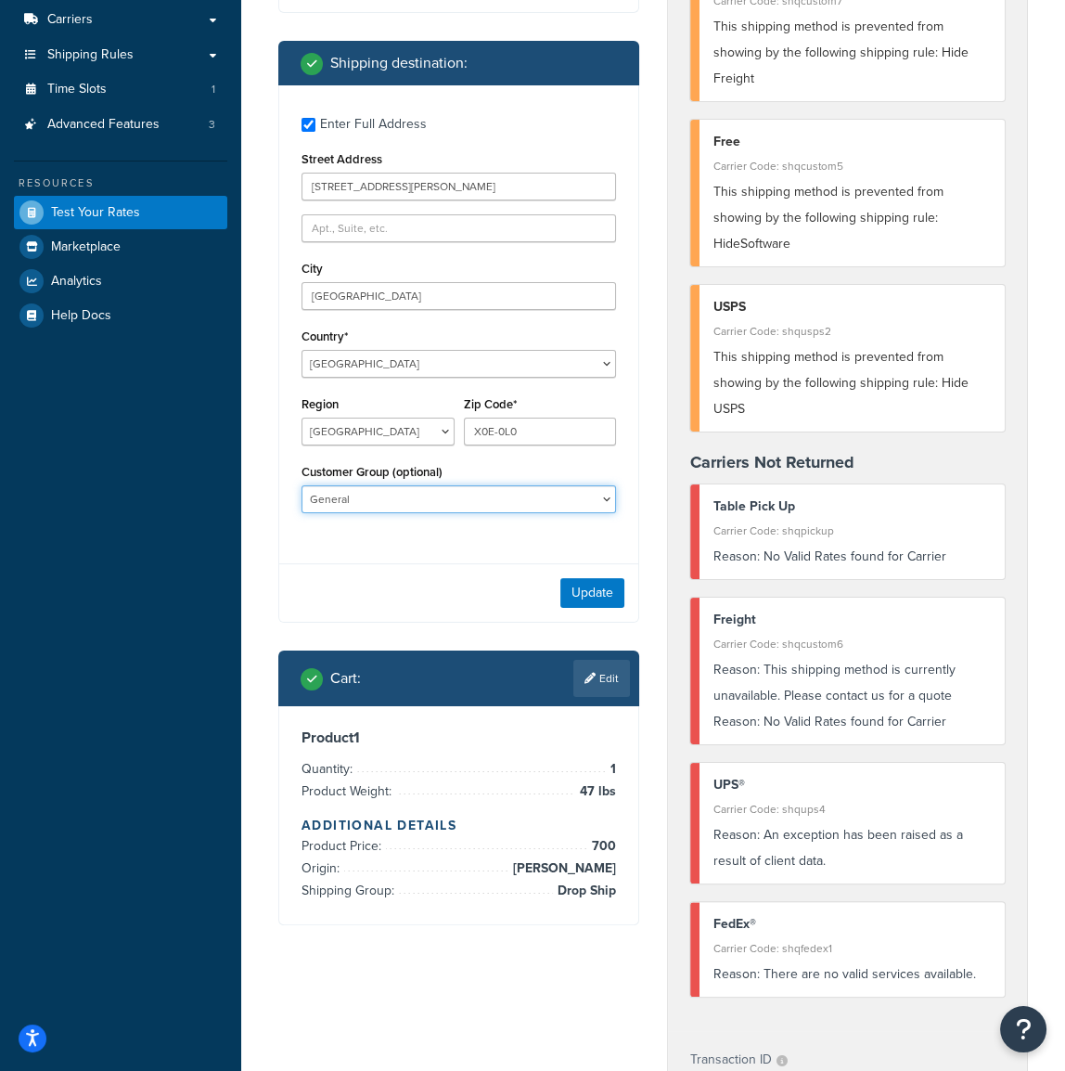
scroll to position [337, 0]
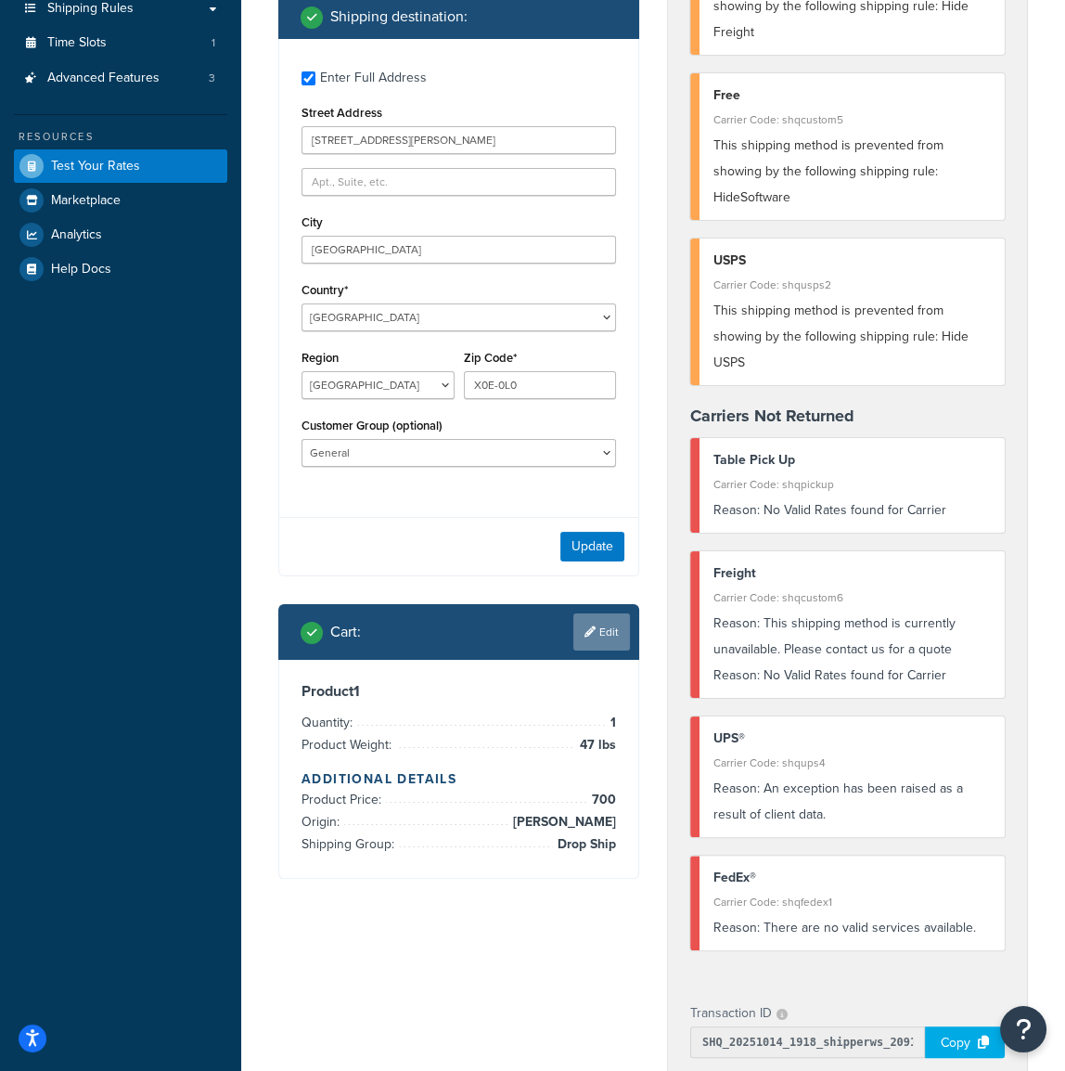
click at [609, 621] on link "Edit" at bounding box center [601, 631] width 57 height 37
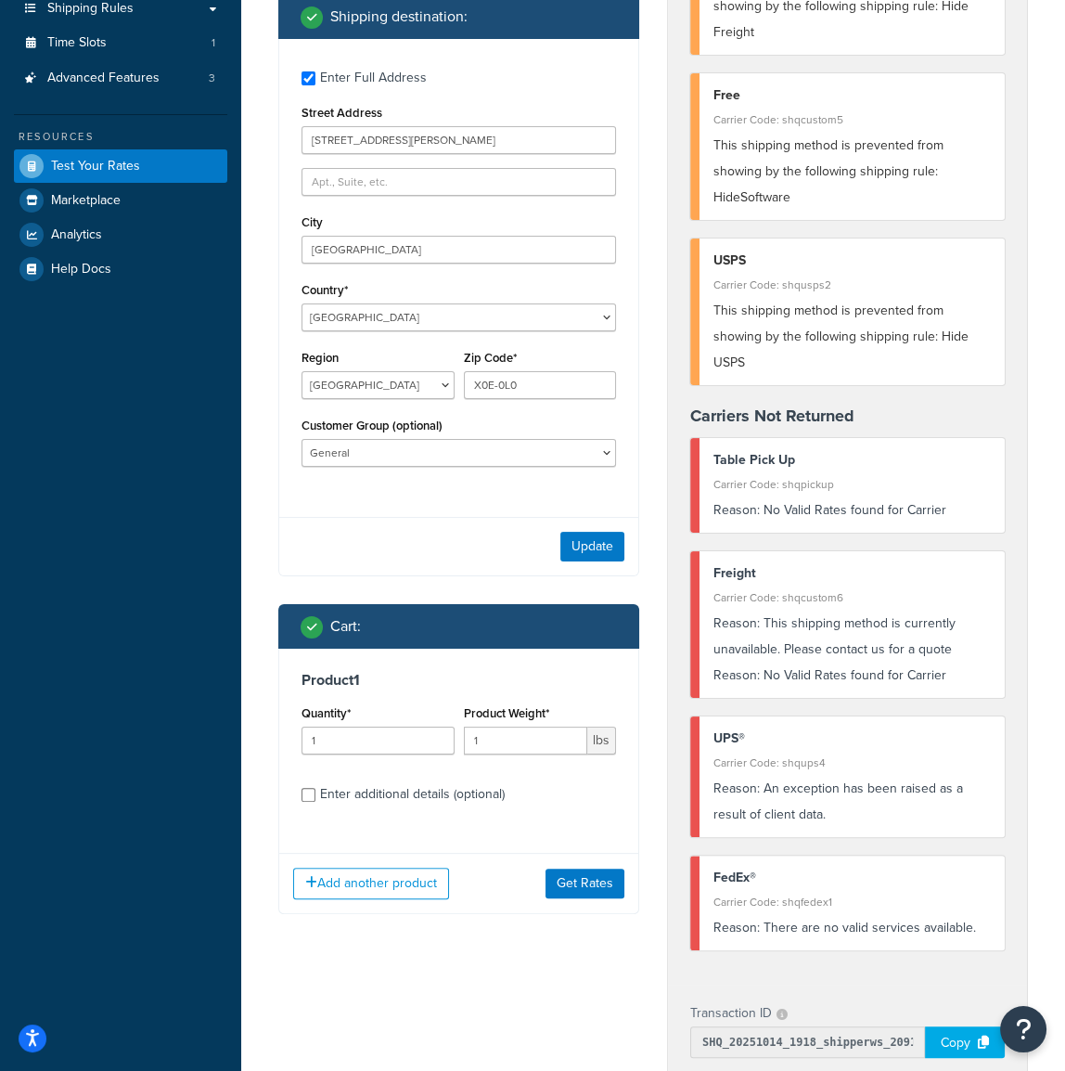
click at [431, 781] on div "Enter additional details (optional)" at bounding box center [412, 794] width 185 height 26
click at [315, 788] on input "Enter additional details (optional)" at bounding box center [308, 795] width 14 height 14
checkbox input "true"
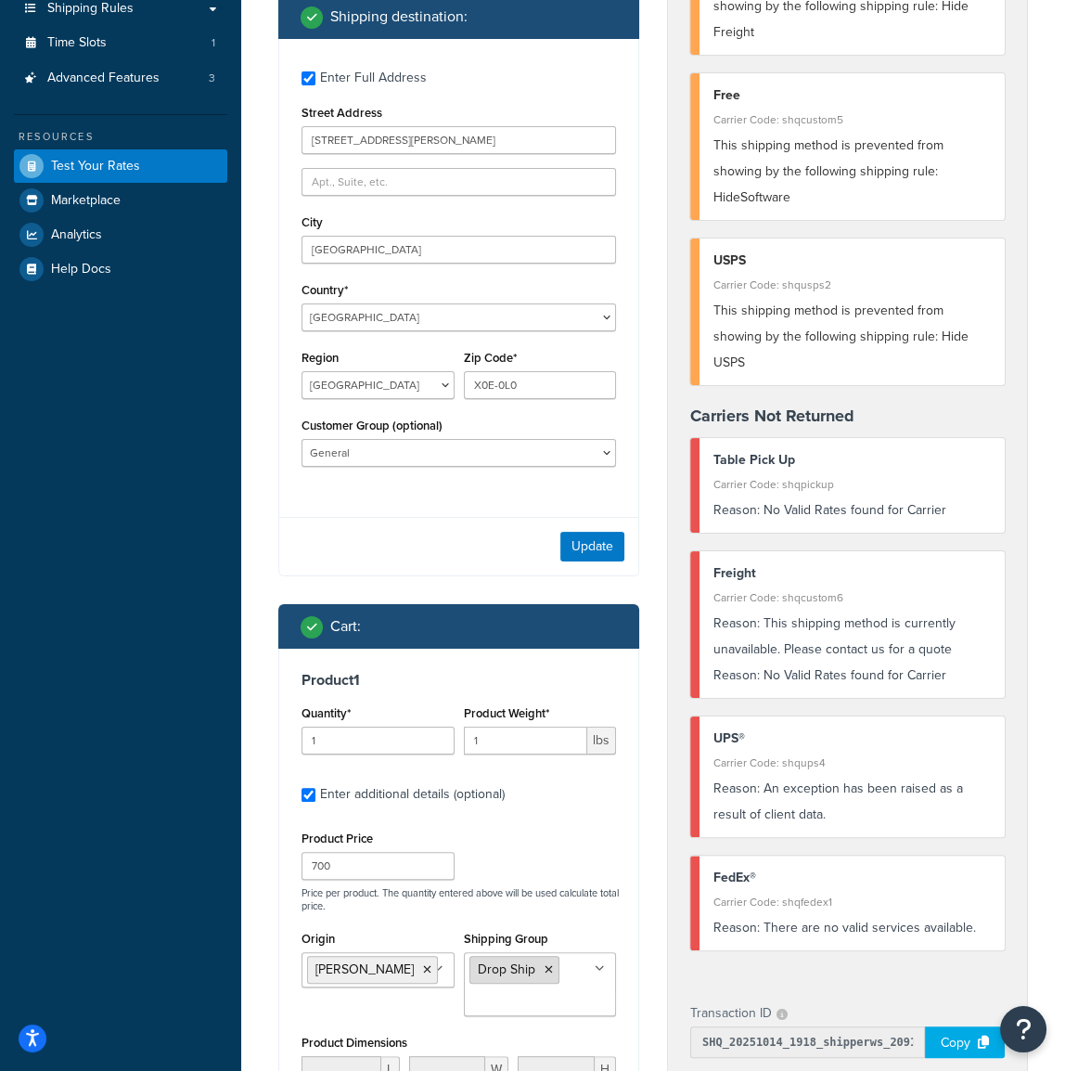
click at [545, 964] on icon at bounding box center [549, 969] width 8 height 11
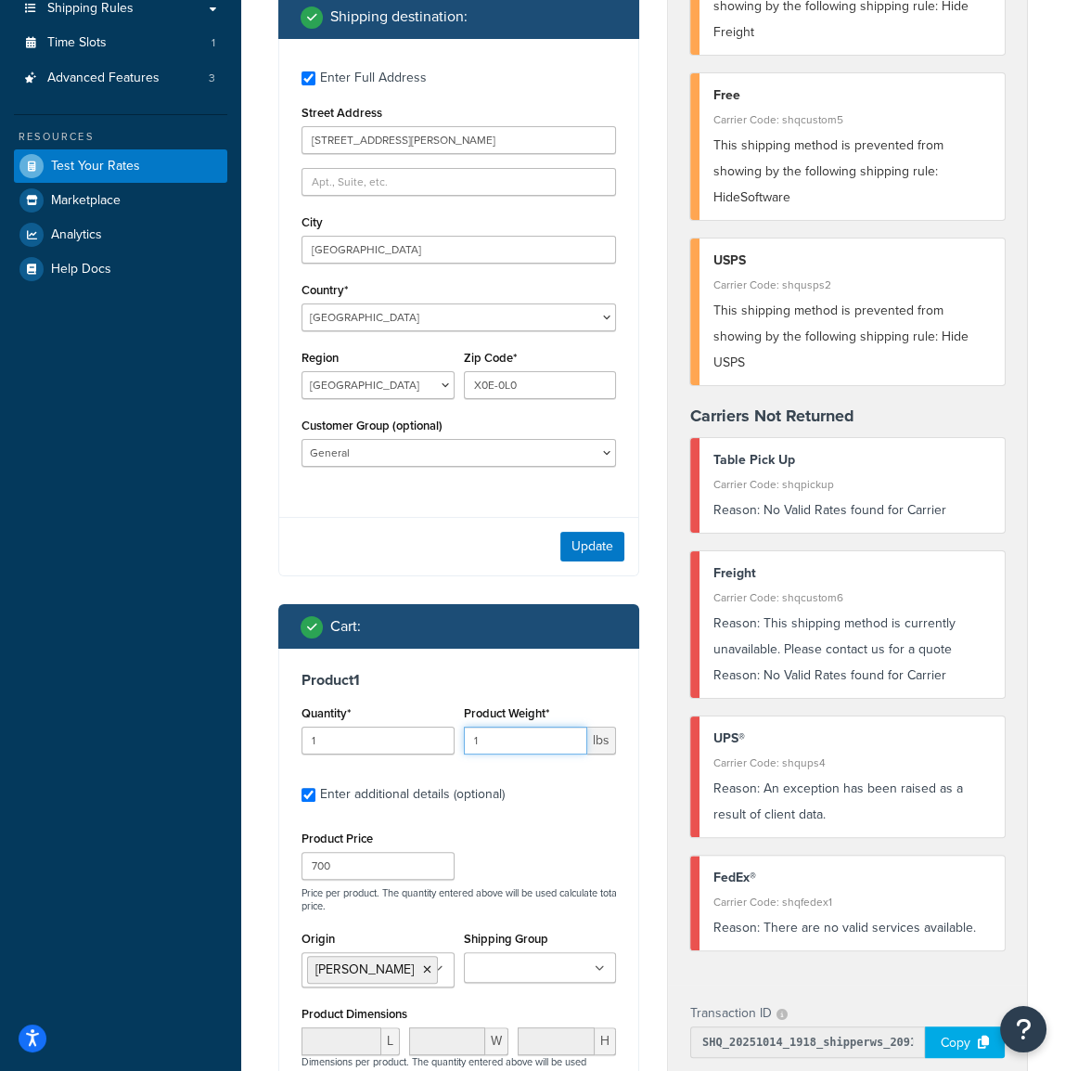
drag, startPoint x: 507, startPoint y: 722, endPoint x: 261, endPoint y: 680, distance: 250.3
click at [402, 718] on div "Quantity* 1 Product Weight* 1 lbs" at bounding box center [459, 734] width 324 height 68
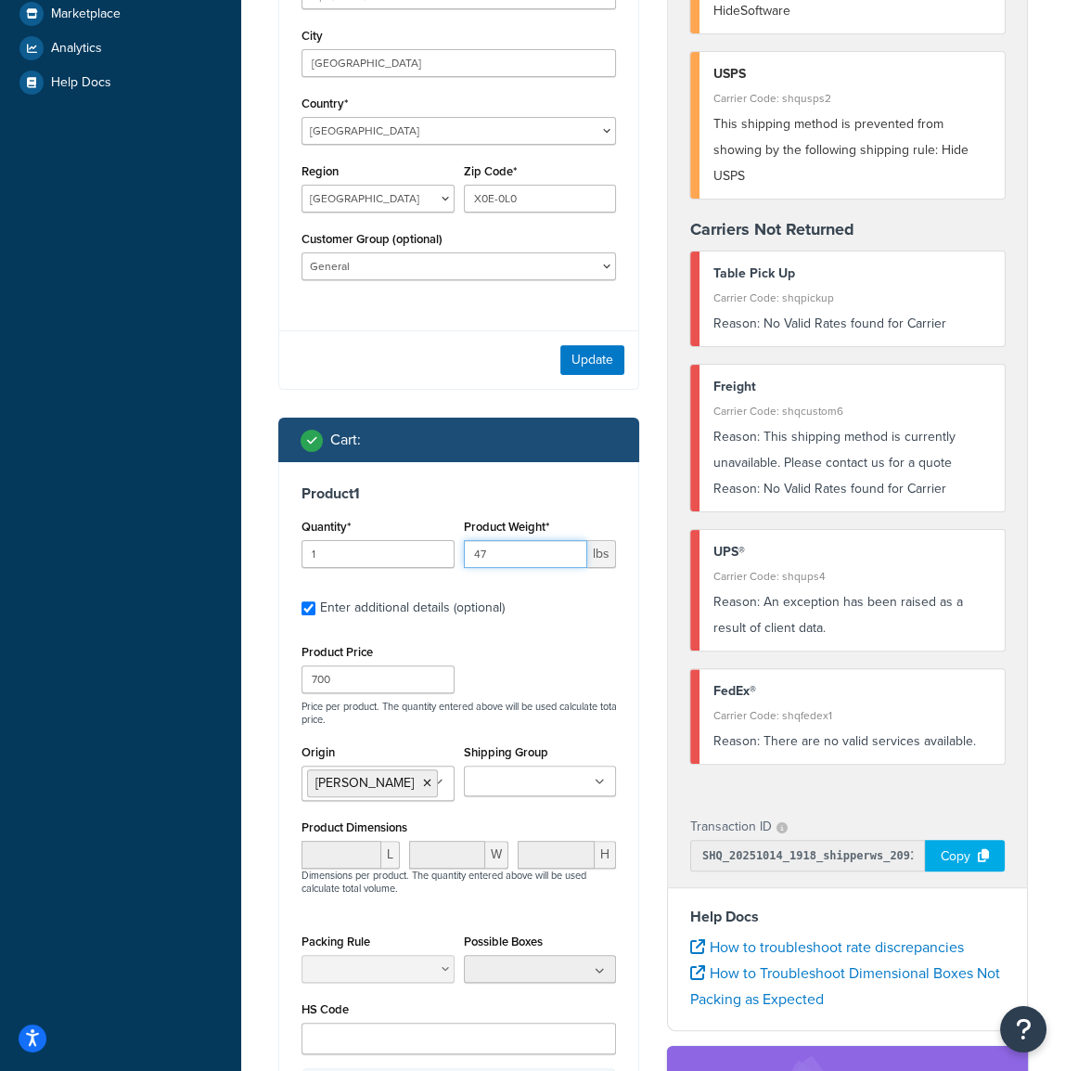
scroll to position [618, 0]
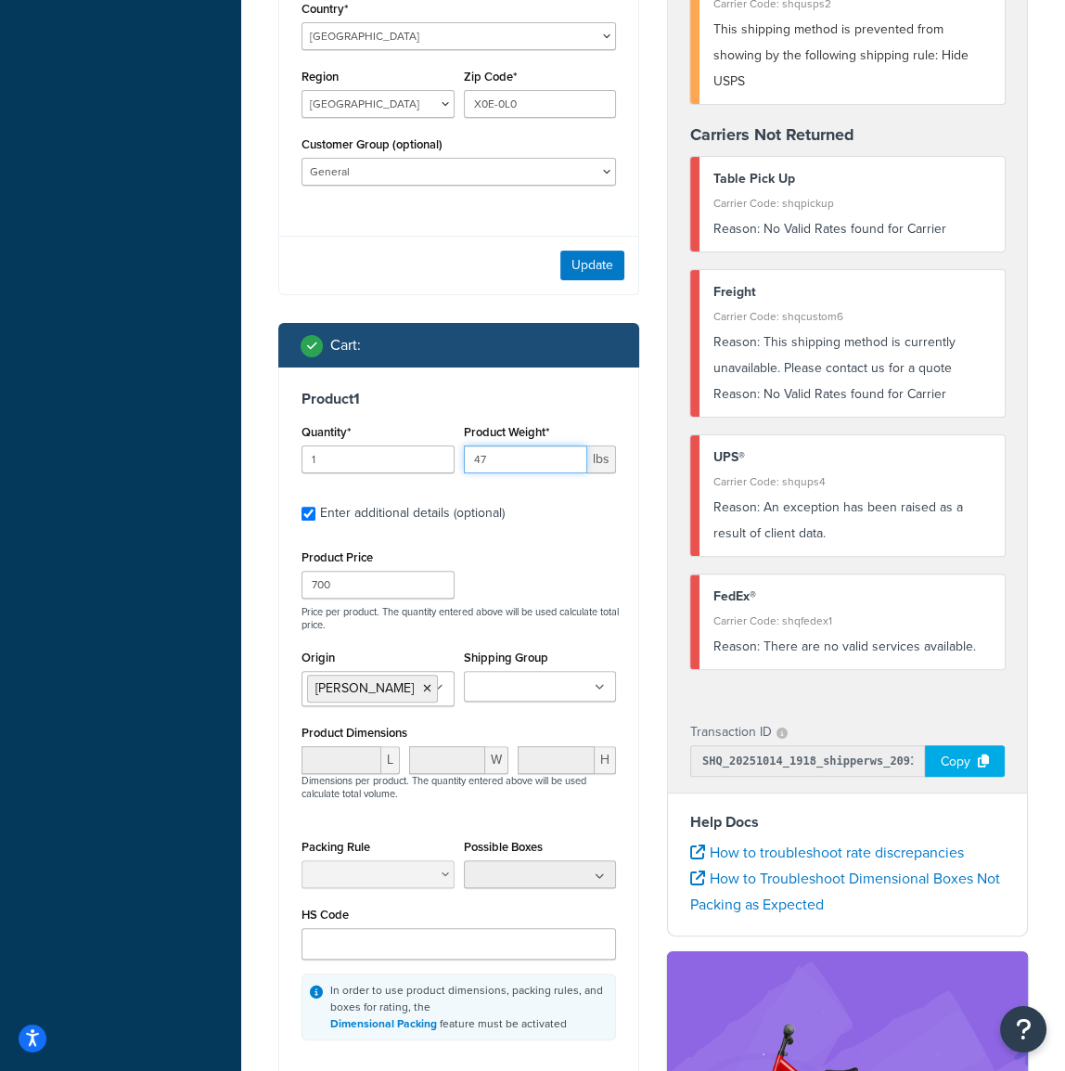
type input "47"
click at [526, 557] on div "Product Price 700 Price per product. The quantity entered above will be used ca…" at bounding box center [459, 588] width 324 height 86
click at [590, 250] on button "Update" at bounding box center [592, 265] width 64 height 30
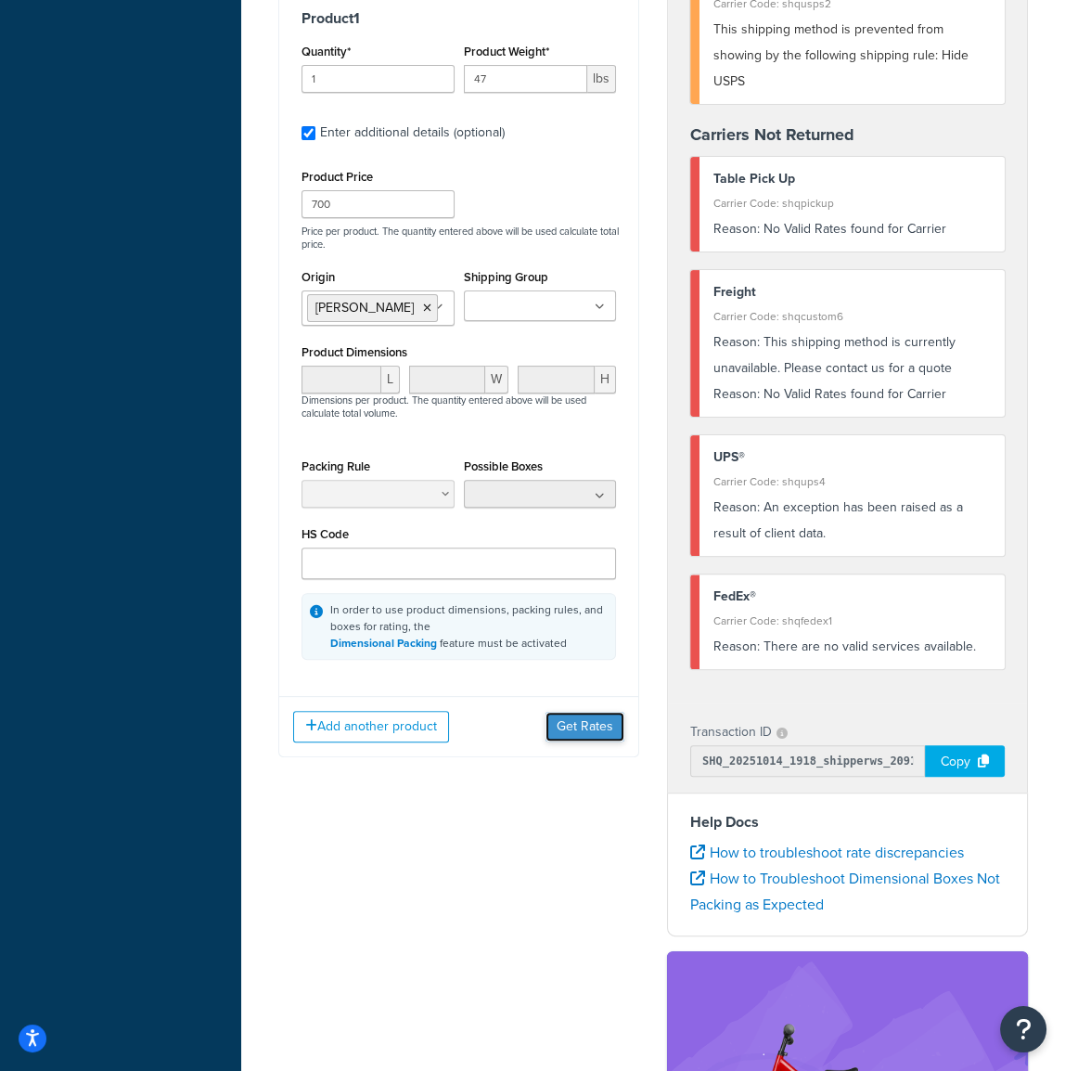
click at [579, 712] on button "Get Rates" at bounding box center [584, 727] width 79 height 30
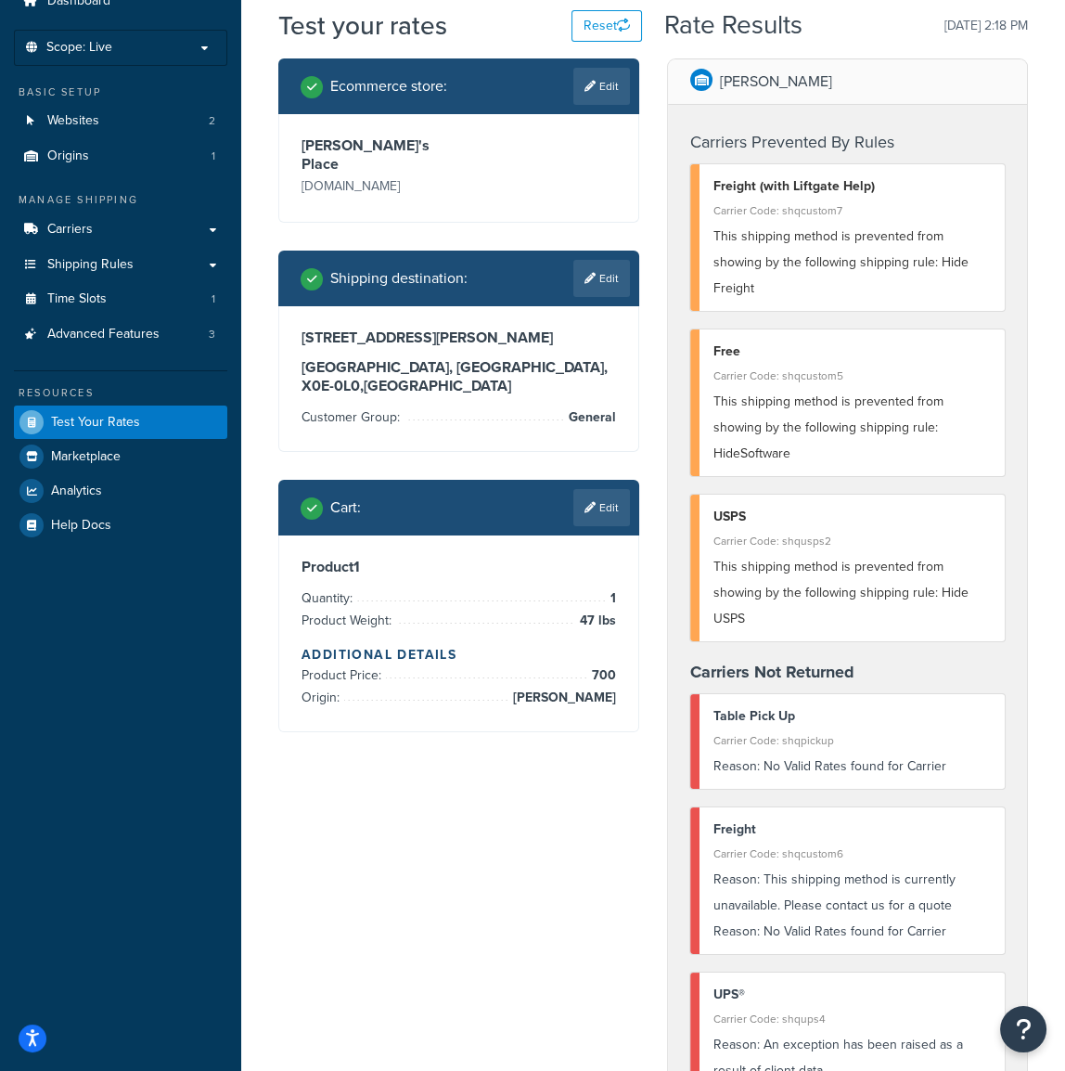
scroll to position [0, 0]
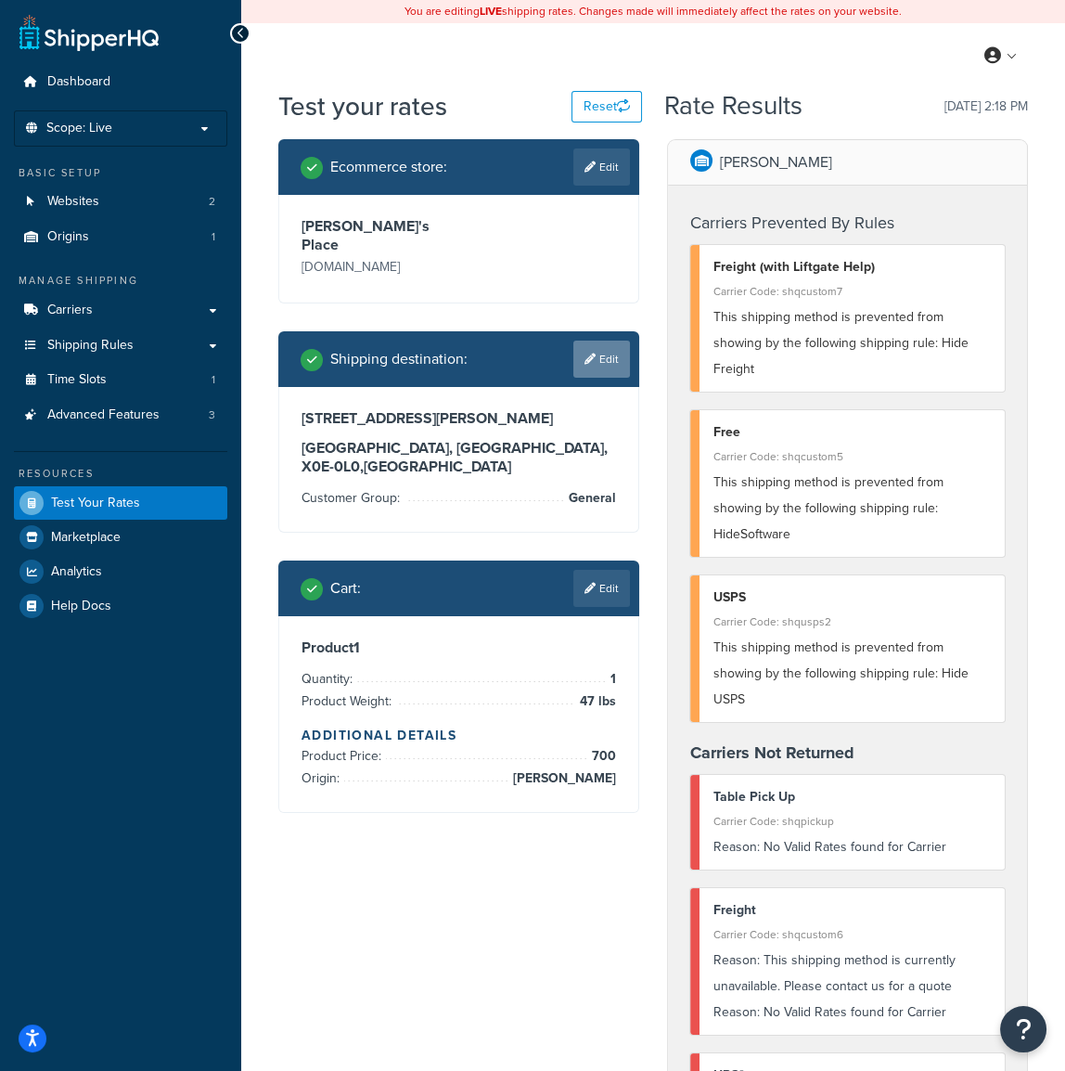
click at [590, 353] on icon at bounding box center [589, 358] width 11 height 11
select select "CA"
select select "NT"
select select "General"
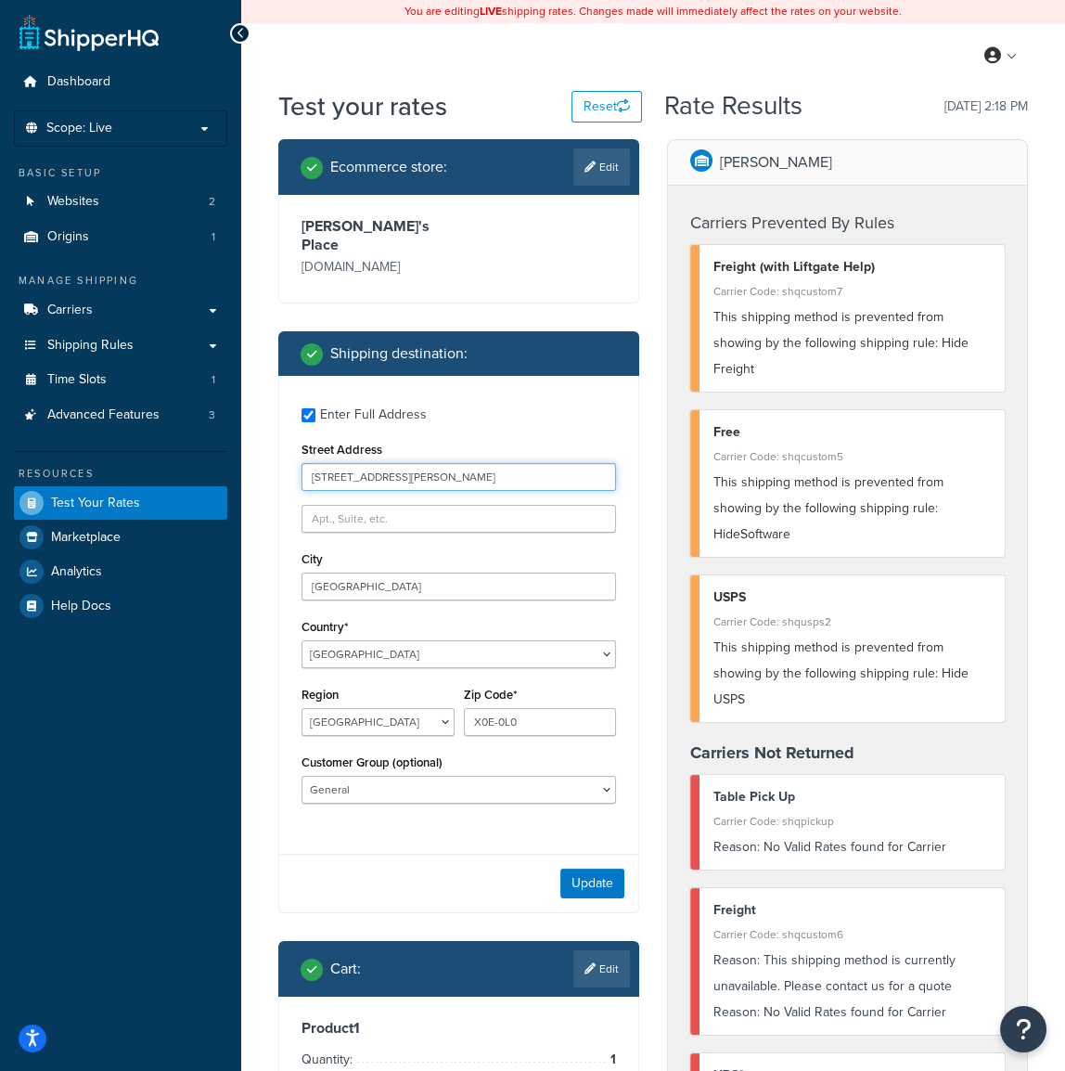
click at [325, 463] on input "[STREET_ADDRESS][PERSON_NAME]" at bounding box center [458, 477] width 314 height 28
type input "[STREET_ADDRESS]"
click at [584, 872] on button "Update" at bounding box center [592, 883] width 64 height 30
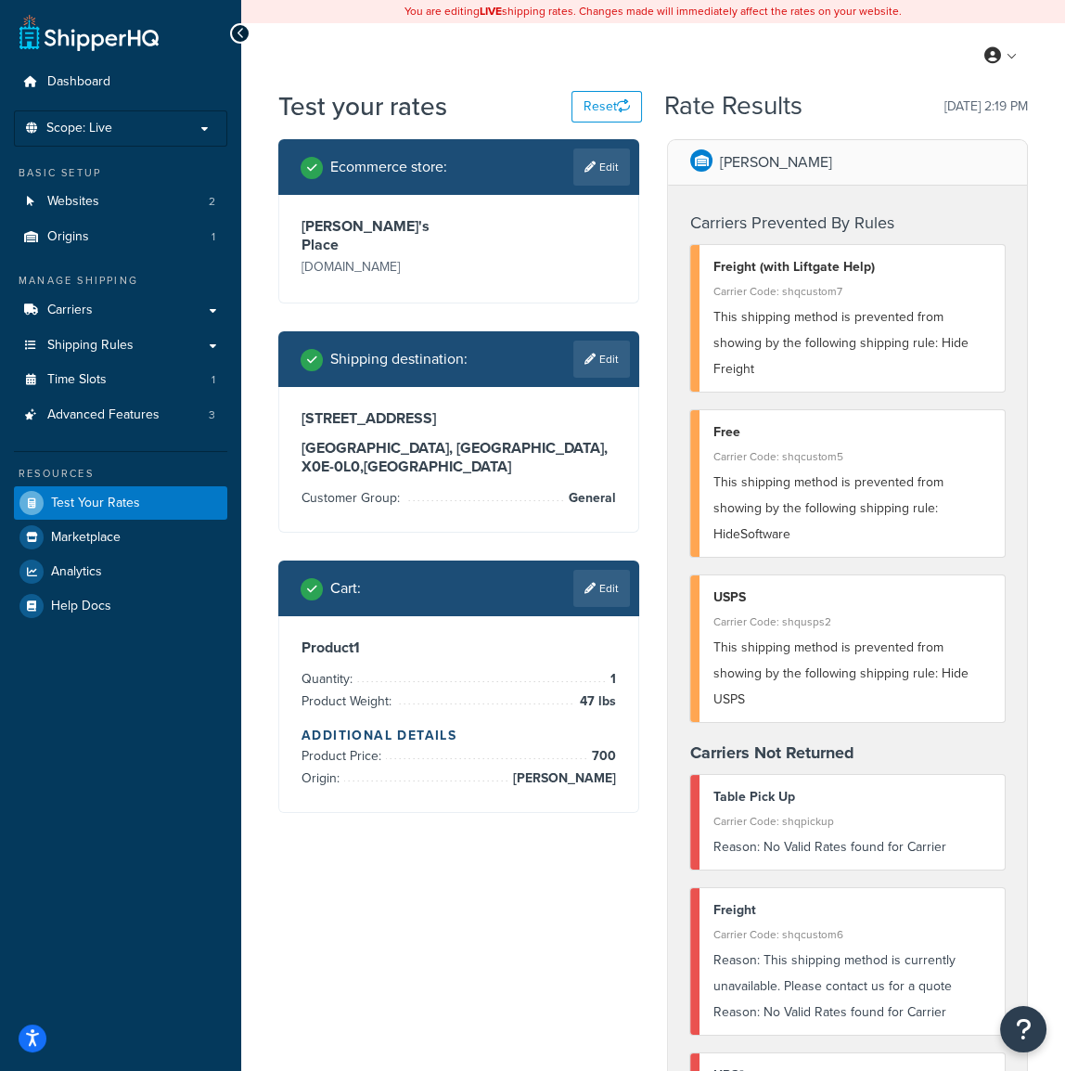
click at [425, 440] on h3 "[GEOGRAPHIC_DATA], X0E-0L0 , [GEOGRAPHIC_DATA]" at bounding box center [458, 457] width 314 height 37
click at [612, 340] on link "Edit" at bounding box center [601, 358] width 57 height 37
select select "CA"
select select "NT"
select select "General"
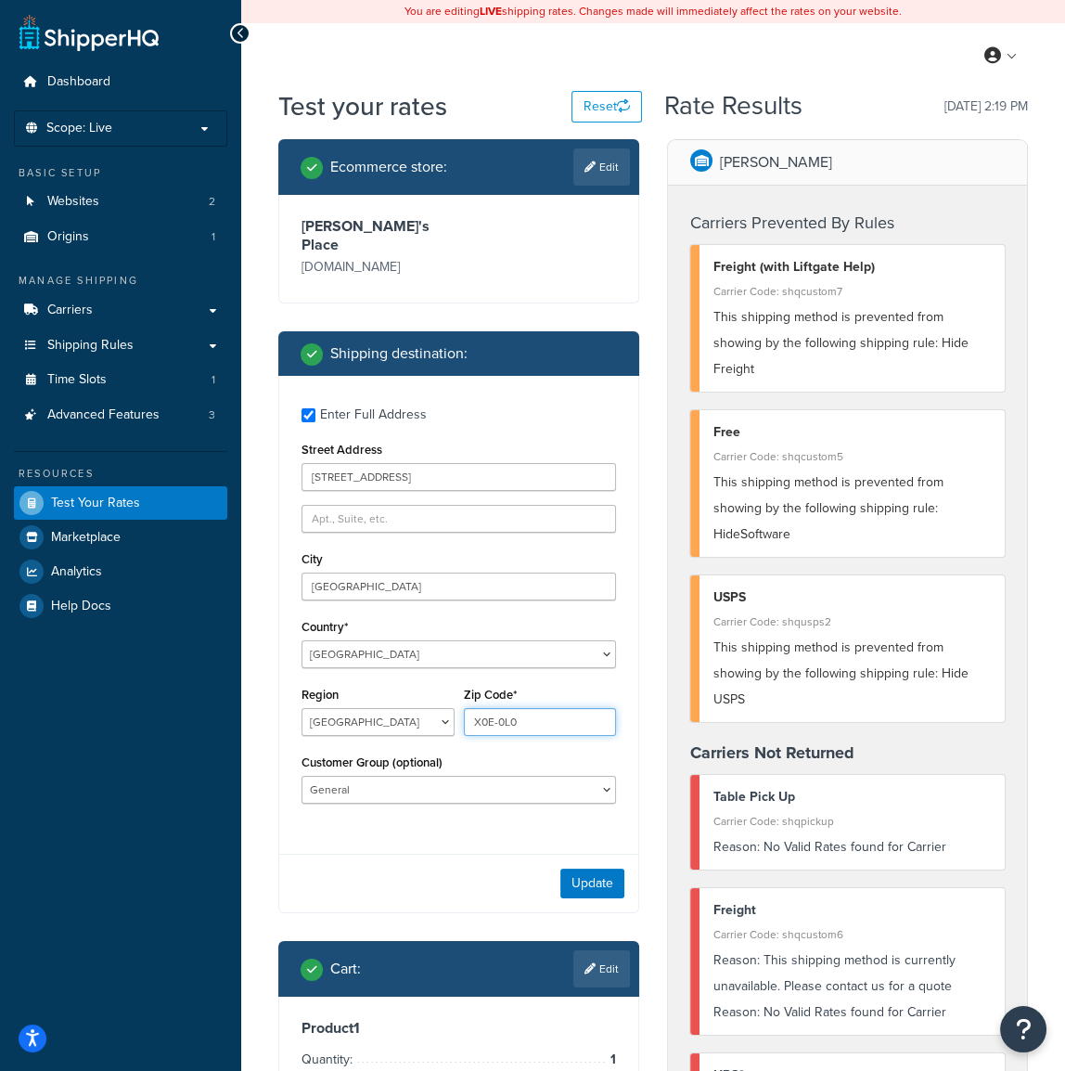
drag, startPoint x: 491, startPoint y: 703, endPoint x: 609, endPoint y: 707, distance: 118.8
click at [609, 708] on input "X0E-0L0" at bounding box center [540, 722] width 153 height 28
type input "X0E 0A7"
click at [588, 868] on button "Update" at bounding box center [592, 883] width 64 height 30
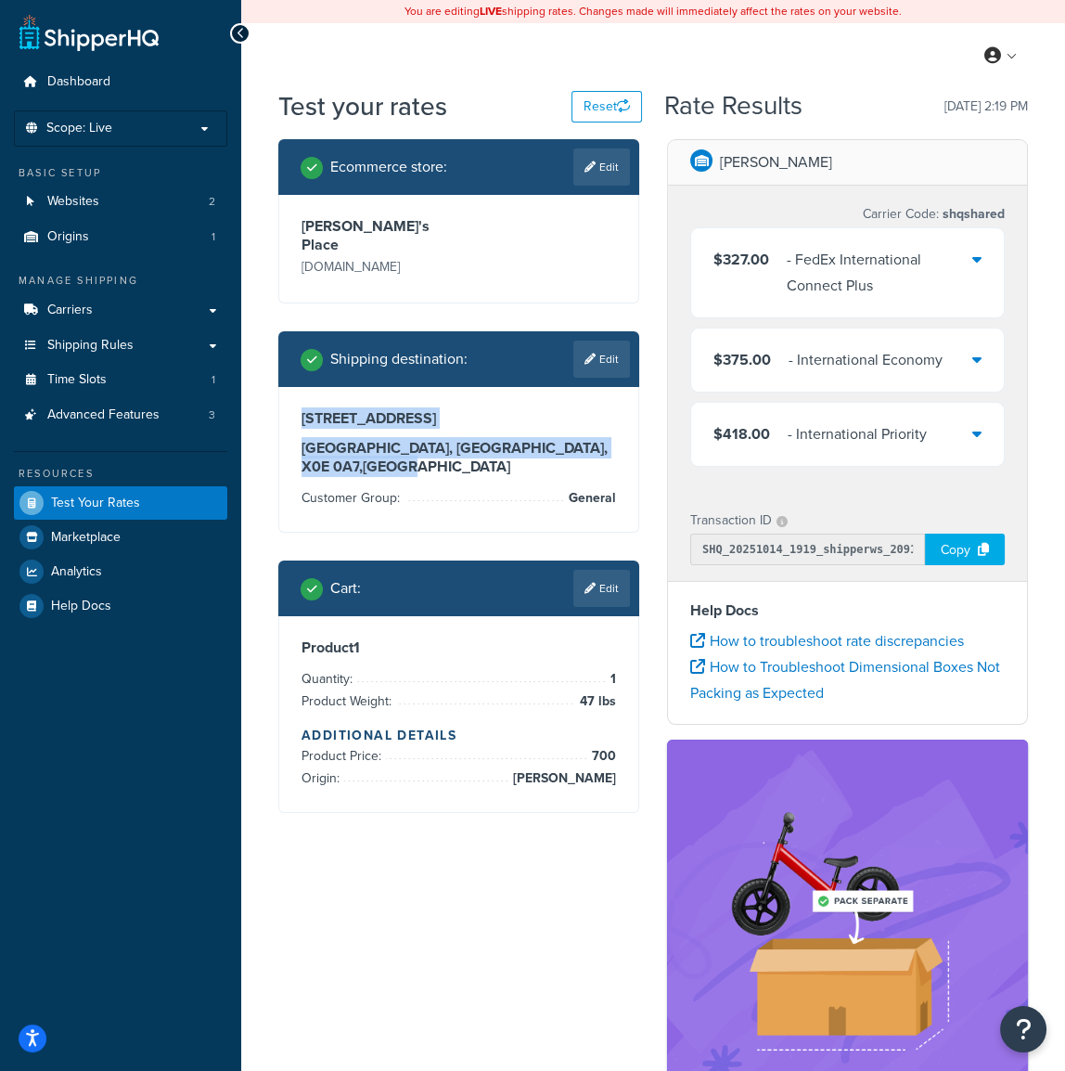
drag, startPoint x: 395, startPoint y: 446, endPoint x: 259, endPoint y: 392, distance: 146.6
click at [259, 392] on div "Test your rates Reset Rate Results [DATE] 2:19 PM Ecommerce store : Edit [PERSO…" at bounding box center [653, 746] width 824 height 1316
copy div "[STREET_ADDRESS]"
click at [600, 349] on link "Edit" at bounding box center [601, 358] width 57 height 37
select select "CA"
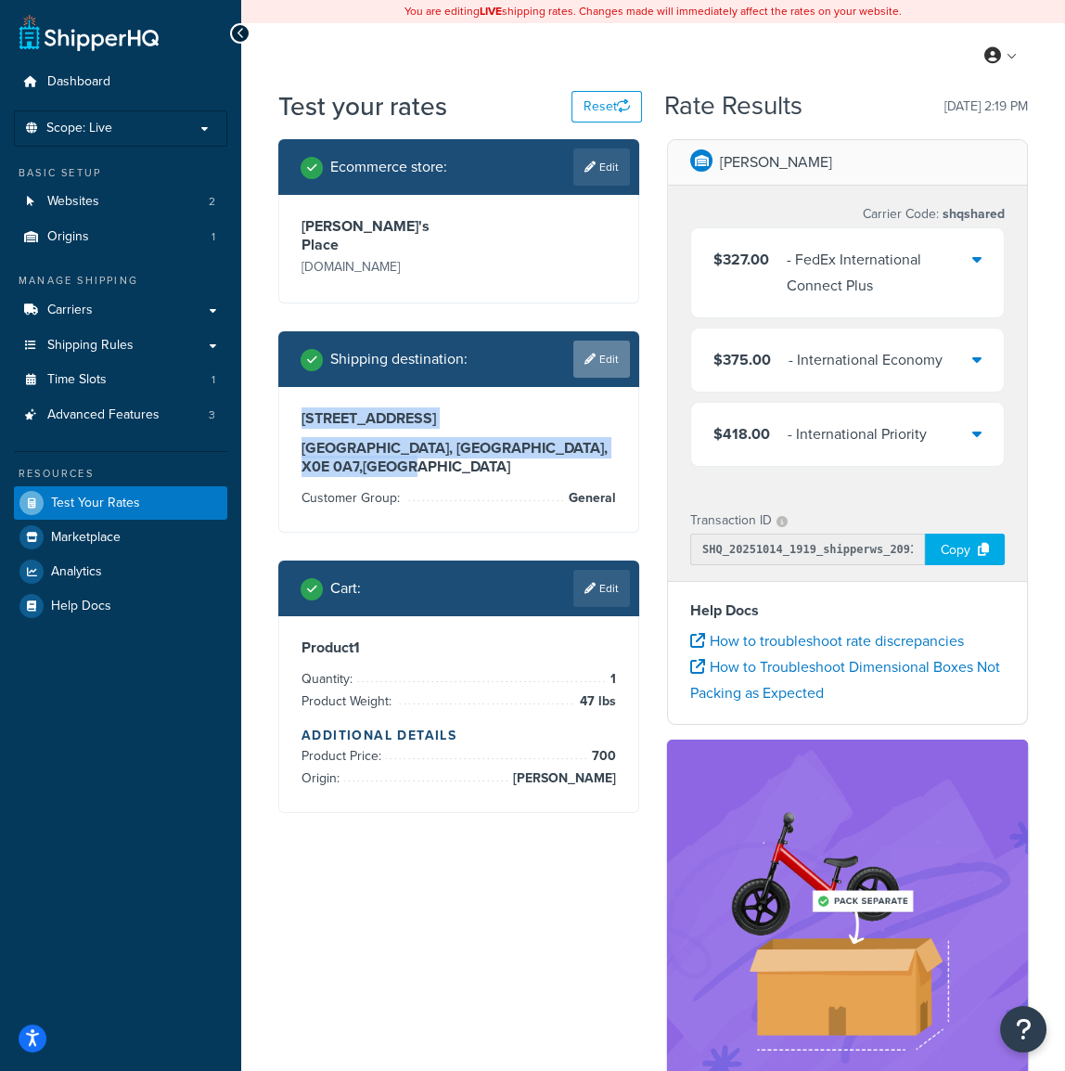
select select "NT"
select select "General"
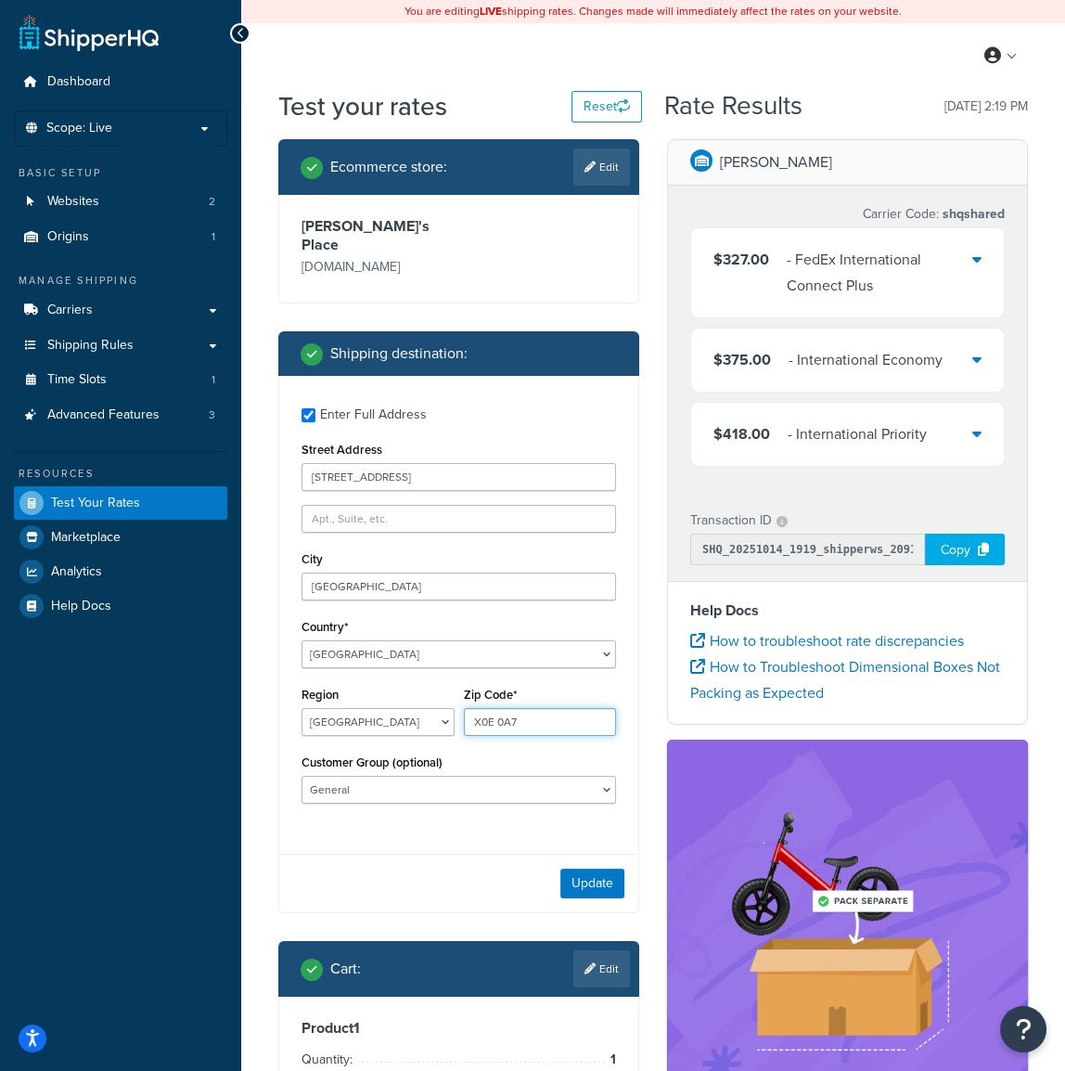
drag, startPoint x: 504, startPoint y: 701, endPoint x: 656, endPoint y: 699, distance: 152.2
click at [663, 702] on div "Ecommerce store : Edit Carl's Place [DOMAIN_NAME] Shipping destination : Enter …" at bounding box center [652, 748] width 777 height 1219
type input "X0E 0L0"
click at [589, 868] on button "Update" at bounding box center [592, 883] width 64 height 30
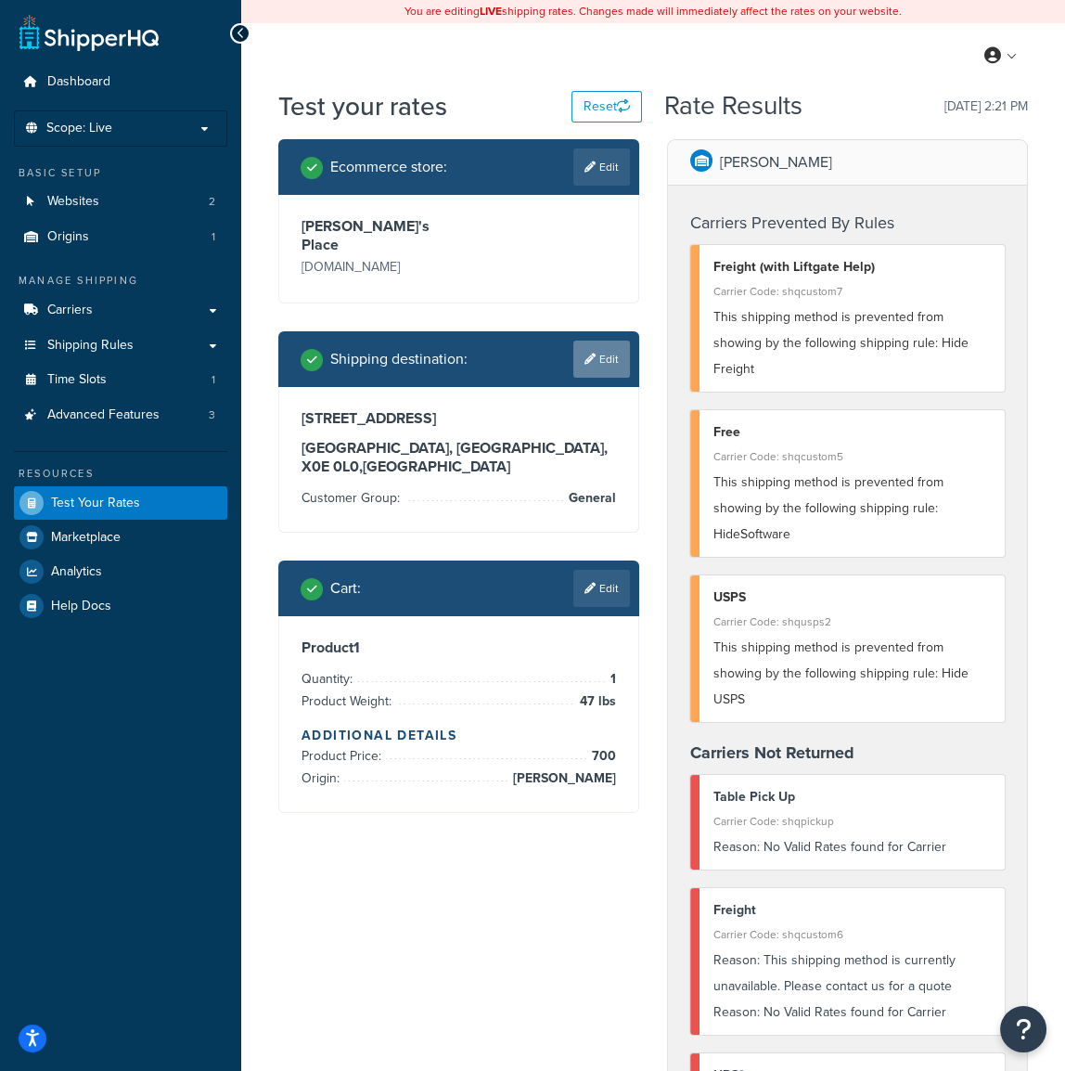
click at [594, 340] on link "Edit" at bounding box center [601, 358] width 57 height 37
select select "CA"
select select "NT"
select select "General"
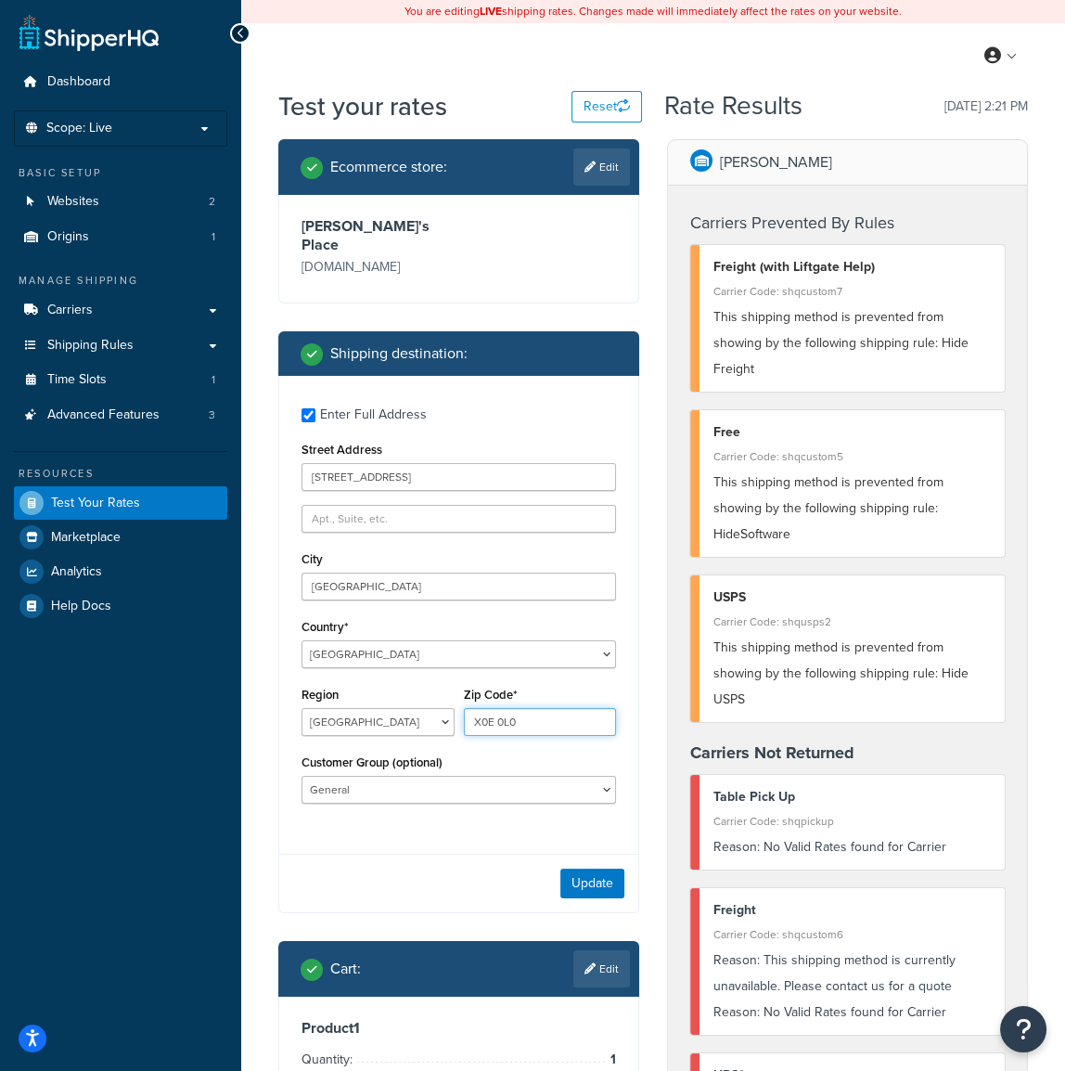
click at [529, 708] on input "X0E 0L0" at bounding box center [540, 722] width 153 height 28
click at [595, 868] on button "Update" at bounding box center [592, 883] width 64 height 30
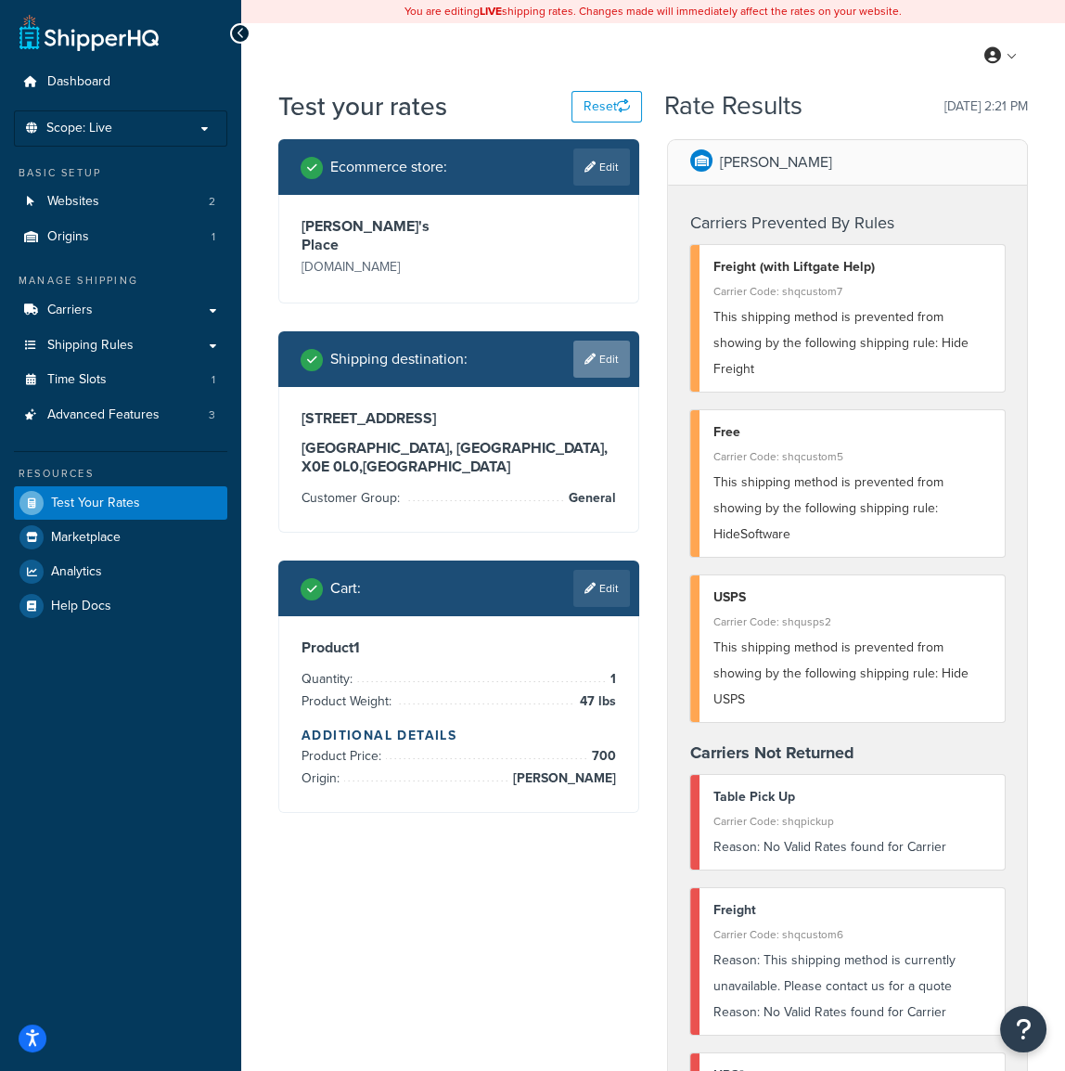
click at [599, 349] on link "Edit" at bounding box center [601, 358] width 57 height 37
select select "CA"
select select "NT"
select select "General"
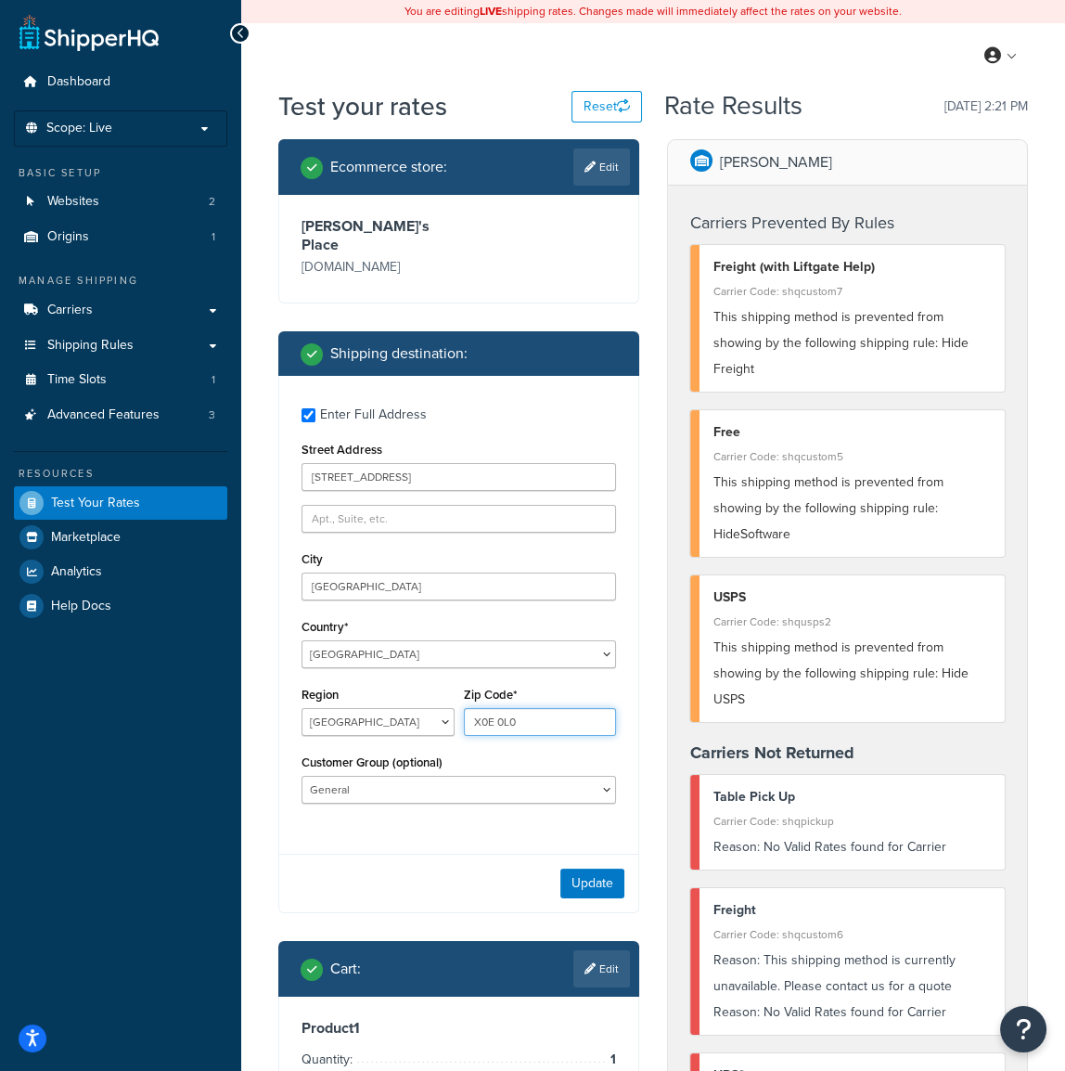
click at [523, 711] on input "X0E 0L0" at bounding box center [540, 722] width 153 height 28
paste input "A7"
type input "X0E 0A7"
click at [594, 868] on button "Update" at bounding box center [592, 883] width 64 height 30
